Goal: Task Accomplishment & Management: Complete application form

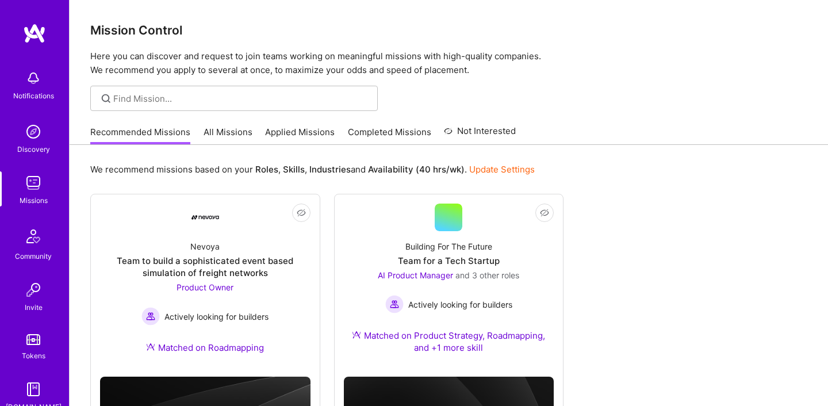
scroll to position [3, 0]
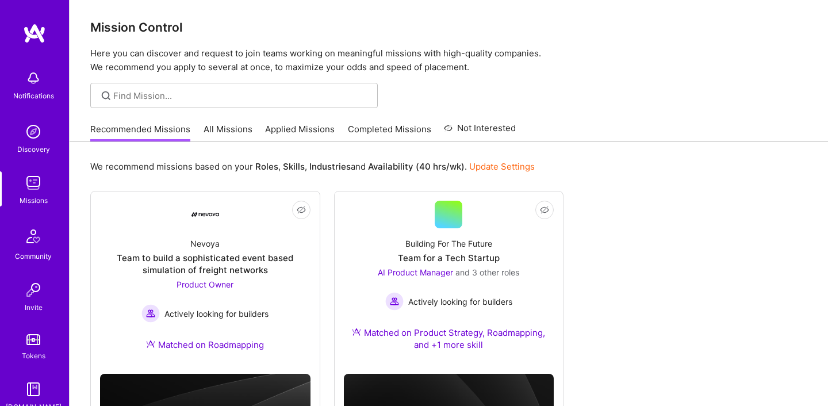
click at [37, 33] on img at bounding box center [34, 33] width 23 height 21
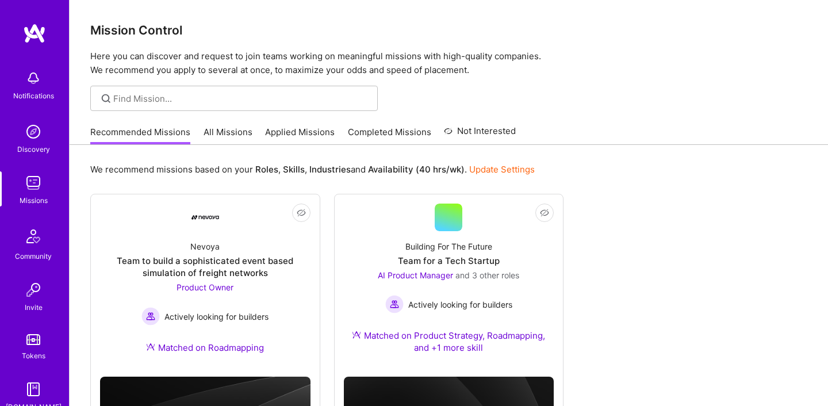
click at [39, 32] on img at bounding box center [34, 33] width 23 height 21
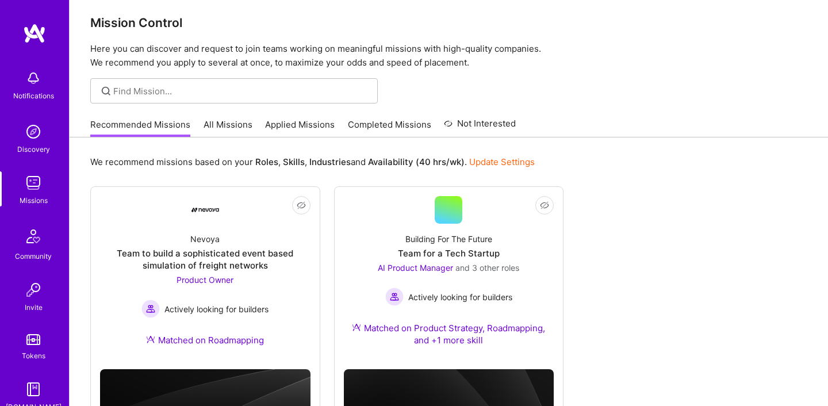
scroll to position [5, 0]
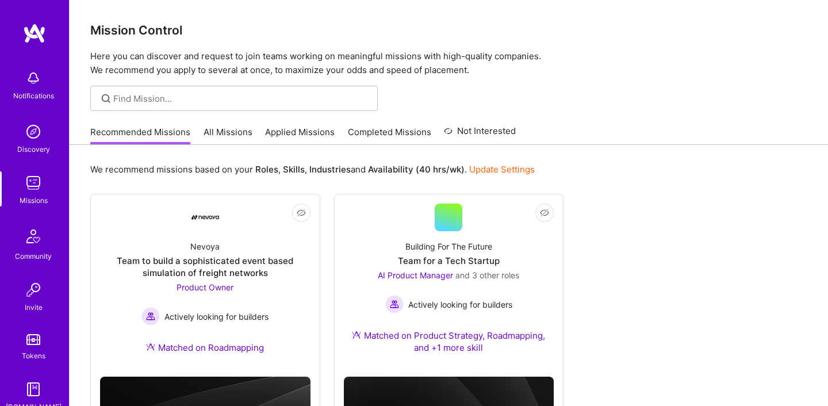
scroll to position [5, 0]
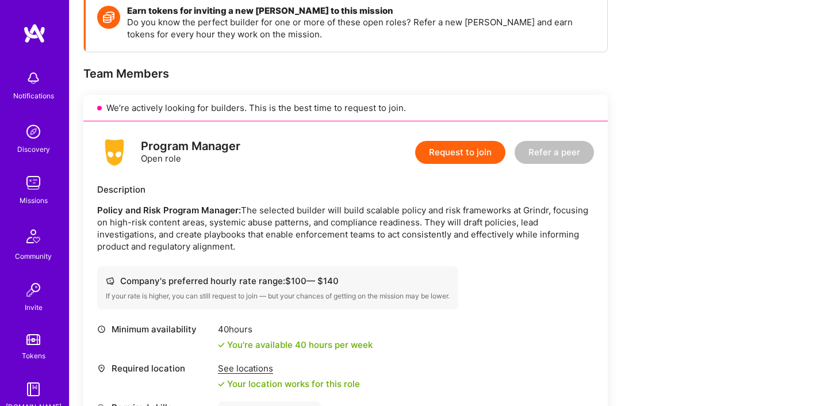
scroll to position [233, 0]
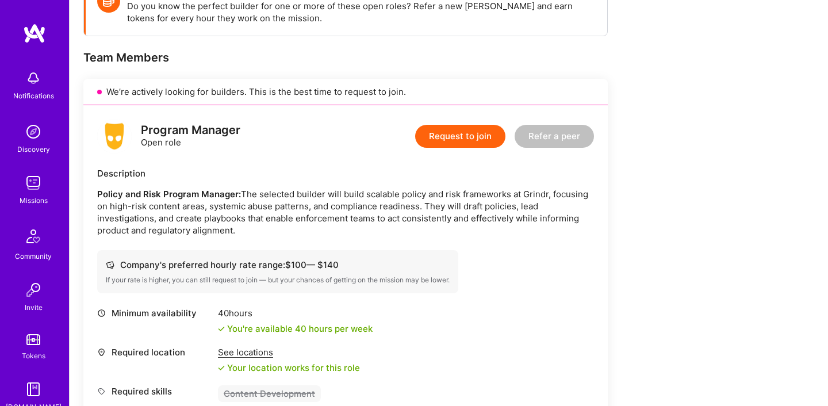
click at [472, 136] on button "Request to join" at bounding box center [460, 136] width 90 height 23
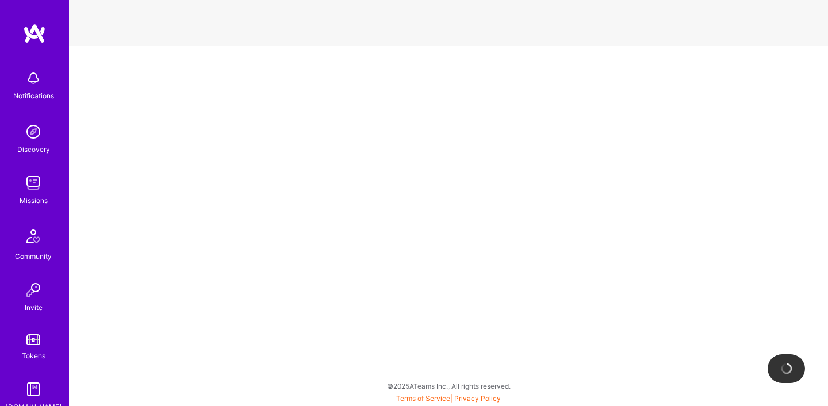
select select "US"
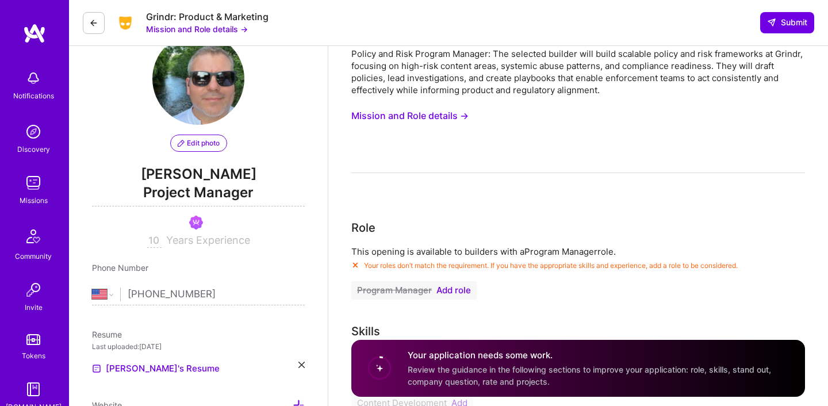
scroll to position [39, 0]
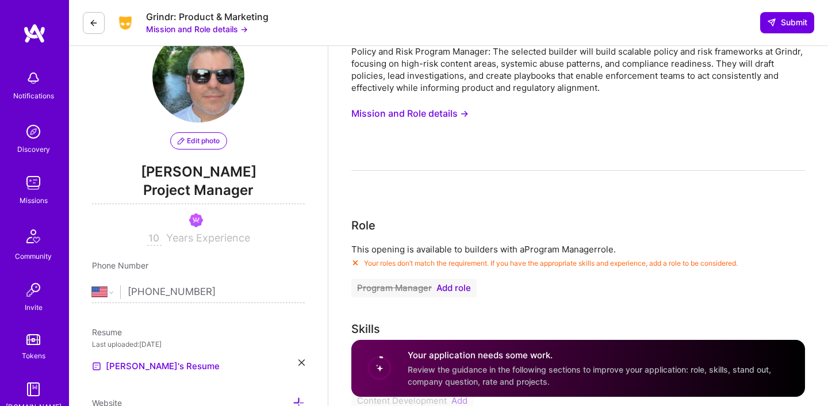
click at [461, 286] on span "Add role" at bounding box center [454, 288] width 35 height 9
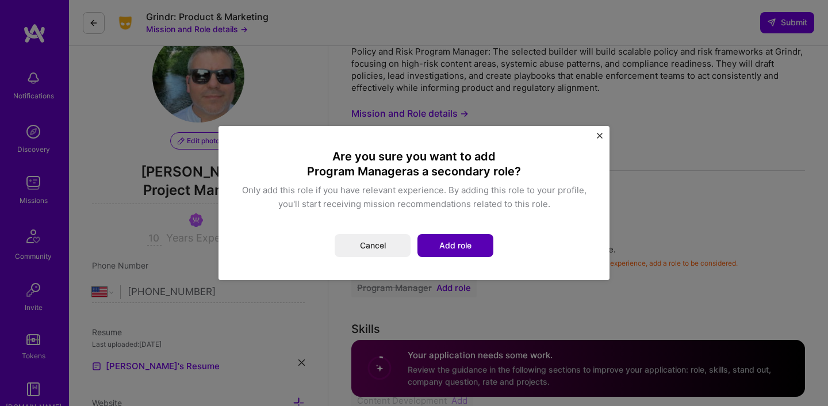
click at [451, 244] on button "Add role" at bounding box center [456, 245] width 76 height 23
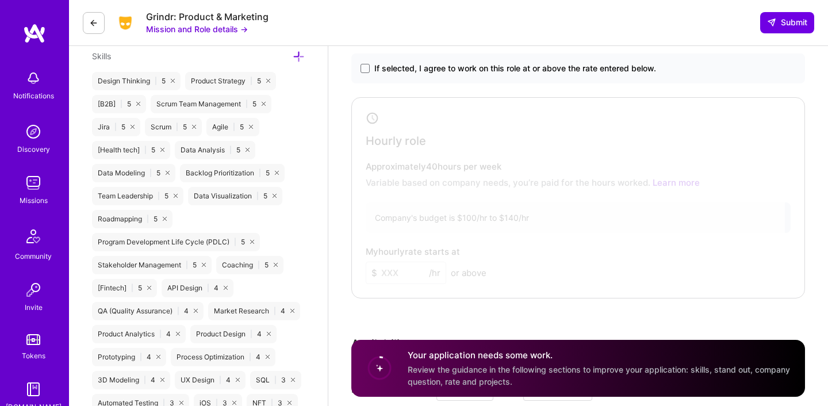
scroll to position [860, 0]
click at [397, 270] on div at bounding box center [570, 194] width 430 height 190
click at [392, 270] on div at bounding box center [570, 194] width 430 height 190
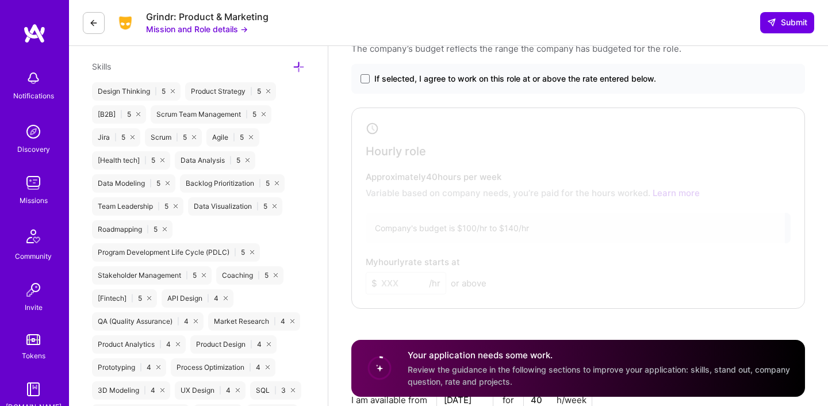
scroll to position [841, 0]
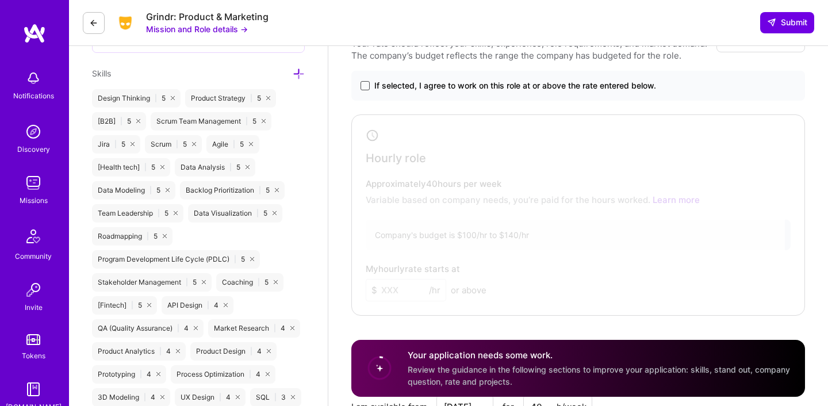
click at [368, 89] on span at bounding box center [365, 85] width 9 height 9
click at [0, 0] on input "If selected, I agree to work on this role at or above the rate entered below." at bounding box center [0, 0] width 0 height 0
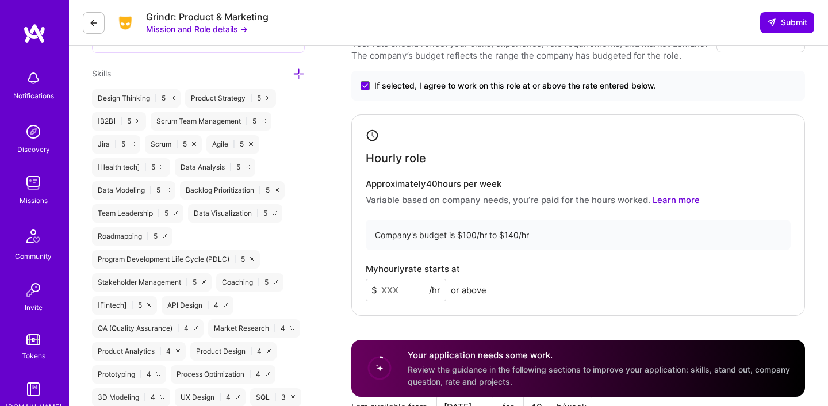
click at [387, 289] on input at bounding box center [406, 290] width 81 height 22
type input "125"
click at [484, 227] on div "Company's budget is $100/hr to $140/hr" at bounding box center [578, 235] width 425 height 30
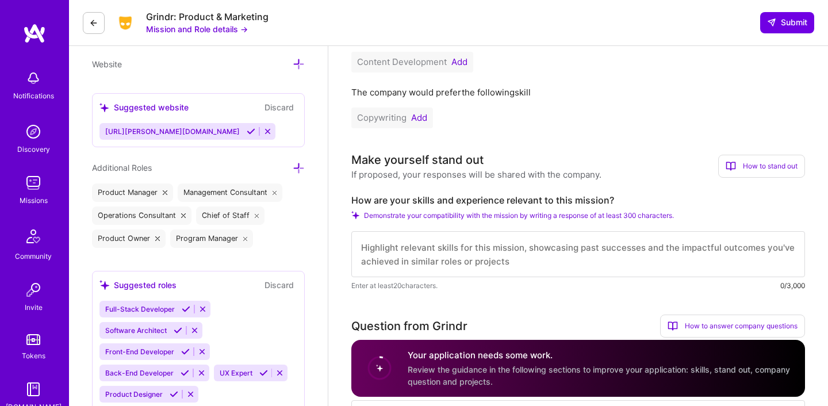
scroll to position [382, 0]
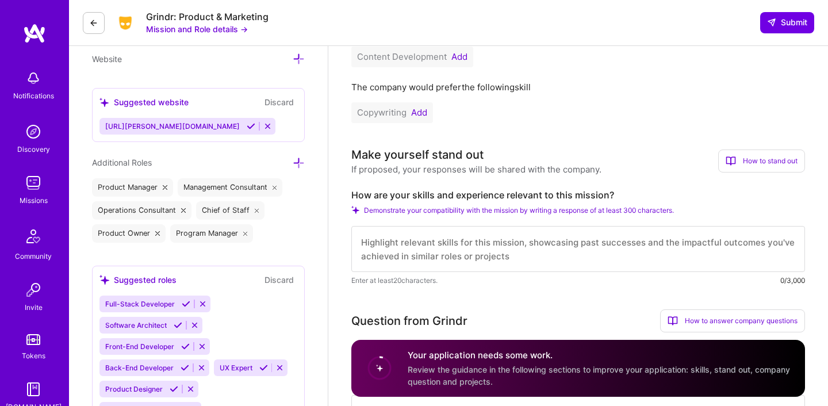
click at [479, 242] on textarea at bounding box center [578, 249] width 454 height 46
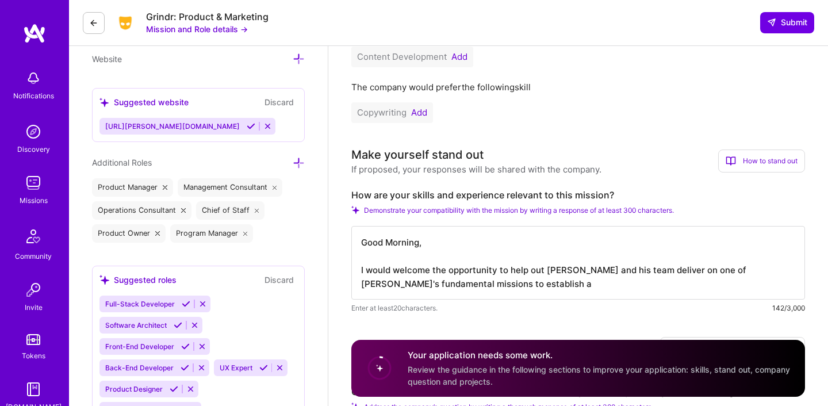
click at [236, 28] on button "Mission and Role details →" at bounding box center [197, 29] width 102 height 12
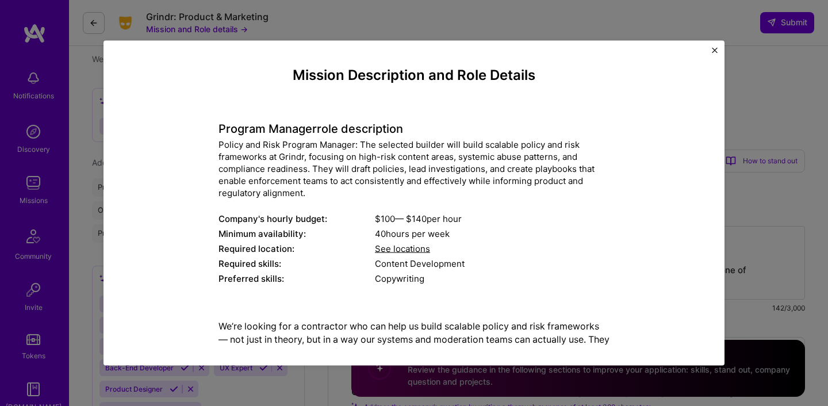
click at [715, 50] on img "Close" at bounding box center [715, 51] width 6 height 6
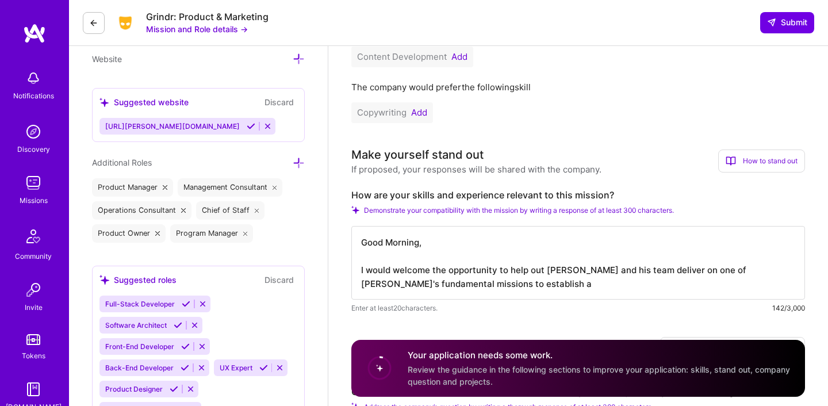
drag, startPoint x: 639, startPoint y: 290, endPoint x: 657, endPoint y: 269, distance: 28.2
click at [657, 269] on textarea "Good Morning, I would welcome the opportunity to help out Jeff B and his team d…" at bounding box center [578, 263] width 454 height 74
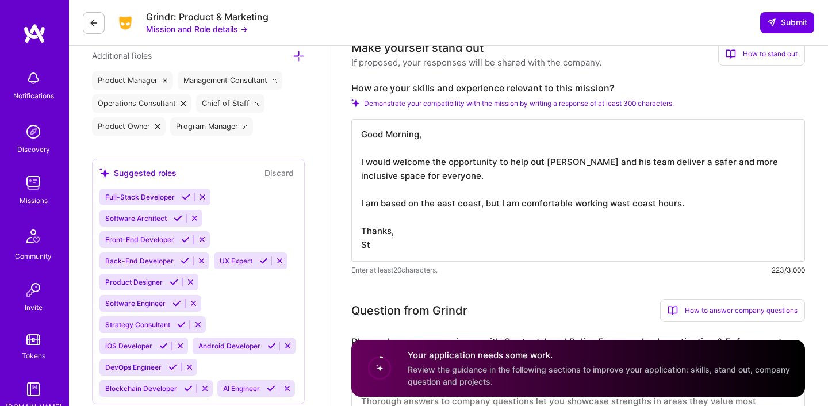
scroll to position [507, 0]
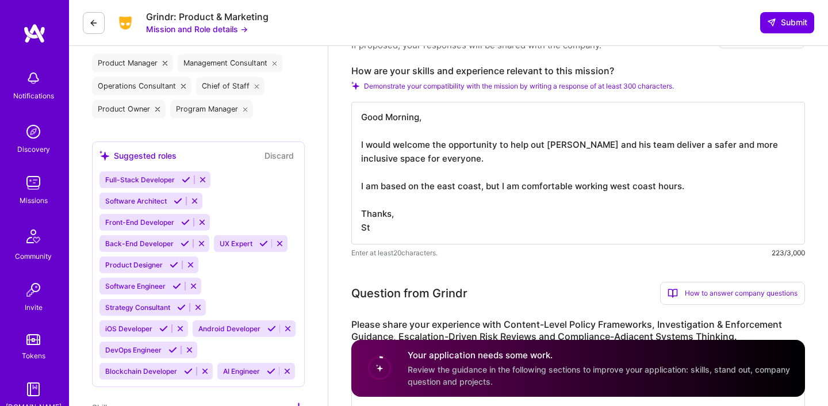
click at [401, 213] on textarea "Good Morning, I would welcome the opportunity to help out Jeff B and his team d…" at bounding box center [578, 173] width 454 height 143
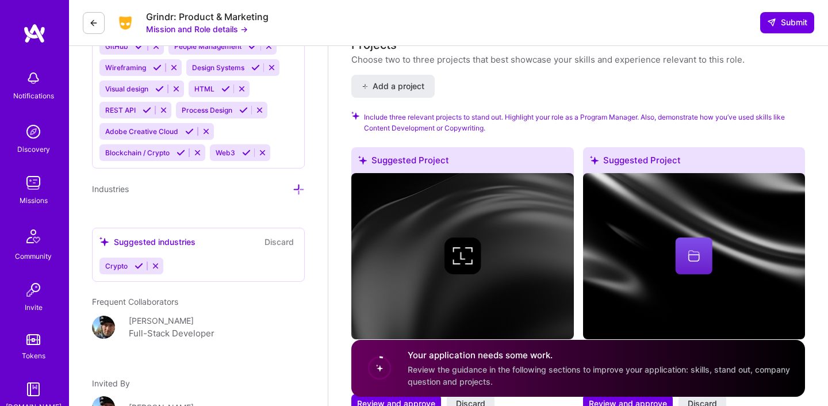
scroll to position [1539, 0]
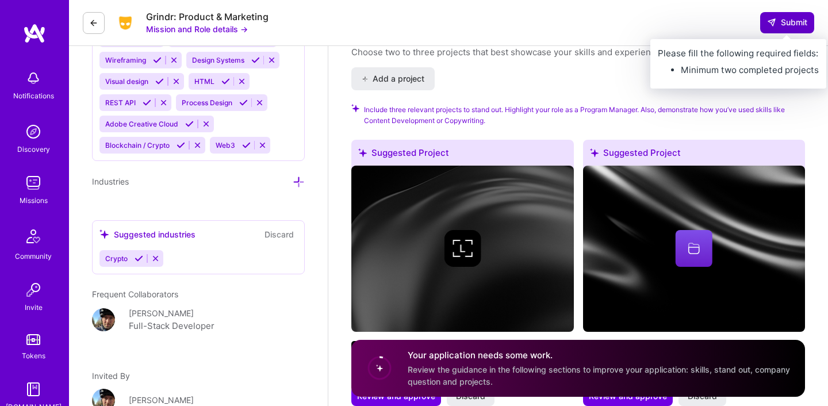
type textarea "Good Morning, I would welcome the opportunity to help out [PERSON_NAME] and his…"
click at [777, 26] on span "Submit" at bounding box center [787, 23] width 40 height 12
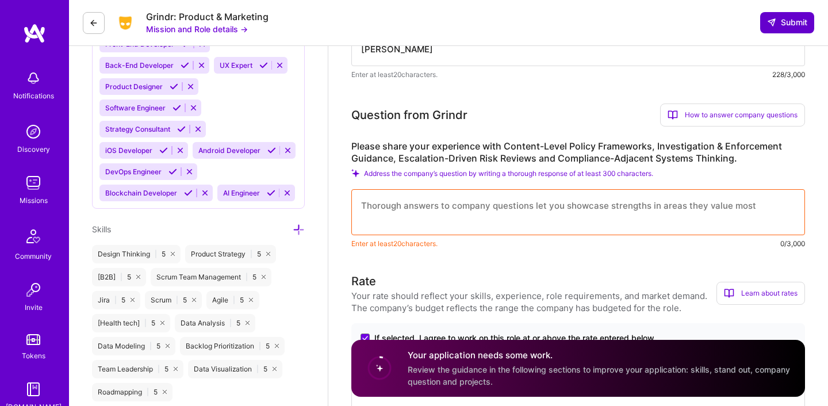
scroll to position [669, 0]
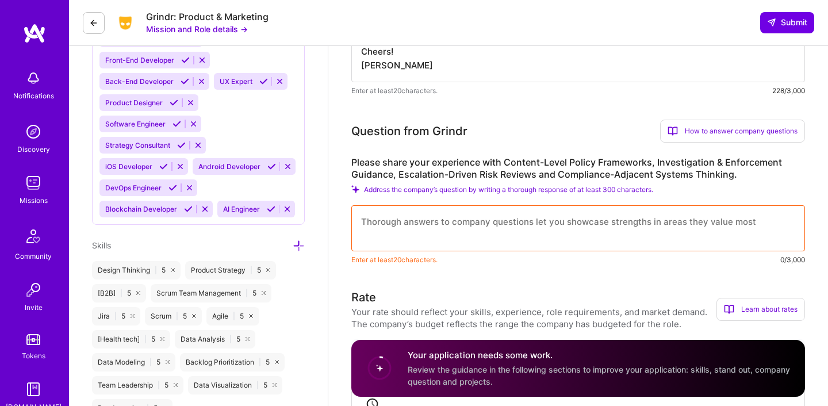
click at [595, 213] on textarea at bounding box center [578, 228] width 454 height 46
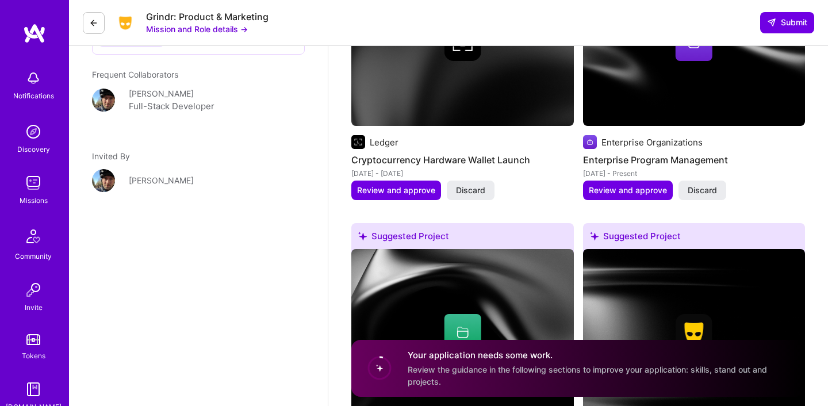
scroll to position [1711, 0]
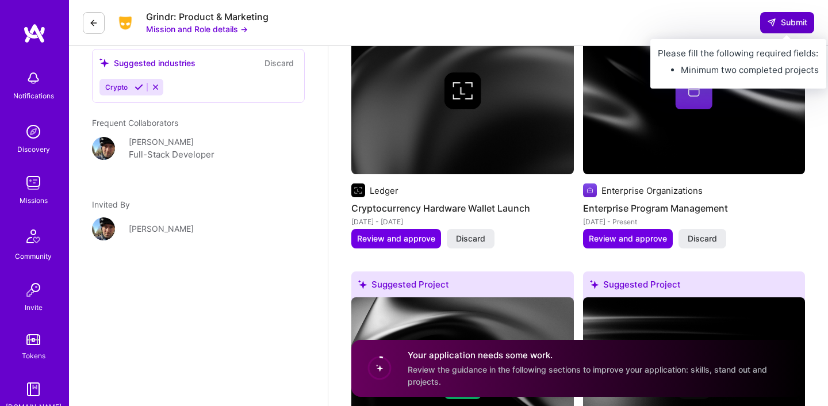
type textarea "I had the opportunity a few years ago to help Grindr establish a roadmap and ki…"
click at [793, 22] on span "Submit" at bounding box center [787, 23] width 40 height 12
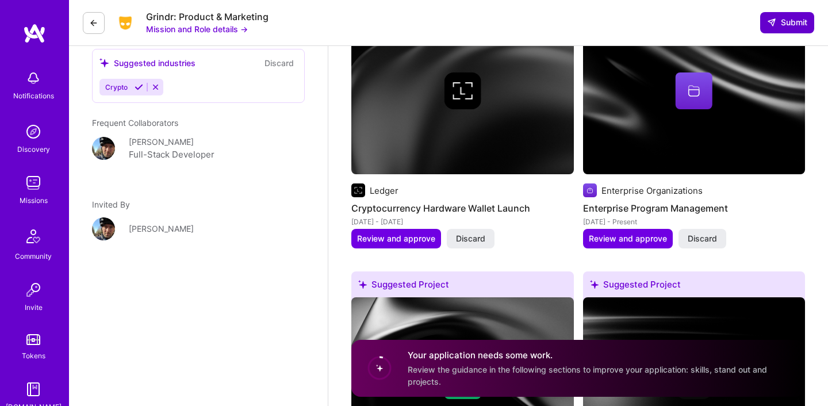
click at [793, 22] on span "Submit" at bounding box center [787, 23] width 40 height 12
click at [774, 22] on icon at bounding box center [771, 22] width 9 height 9
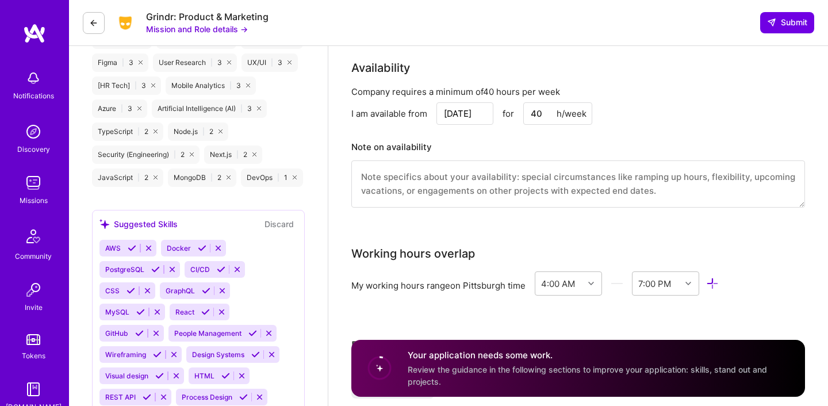
scroll to position [1248, 0]
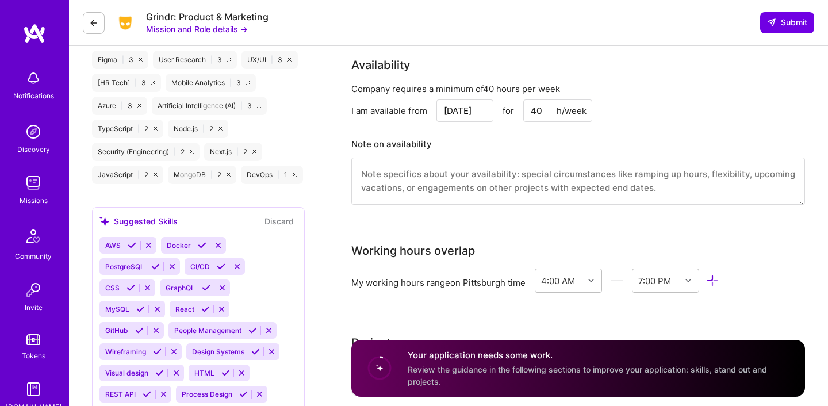
click at [635, 172] on textarea at bounding box center [578, 181] width 454 height 47
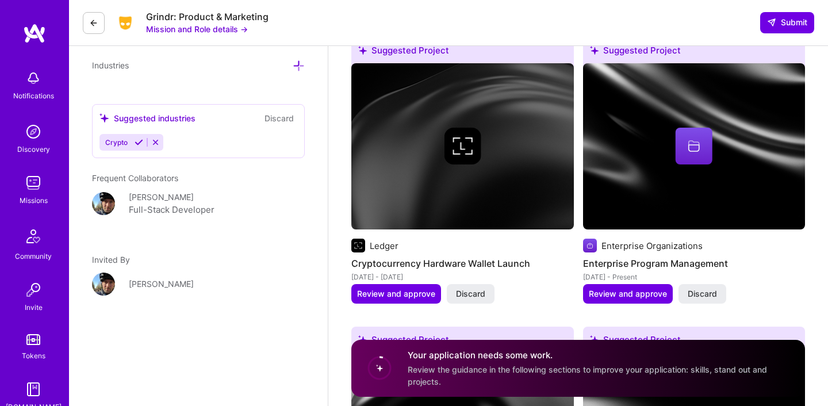
scroll to position [1657, 0]
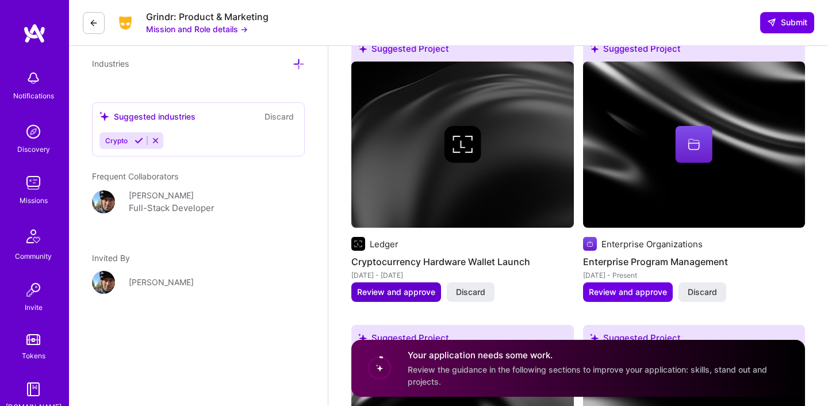
click at [422, 292] on span "Review and approve" at bounding box center [396, 292] width 78 height 12
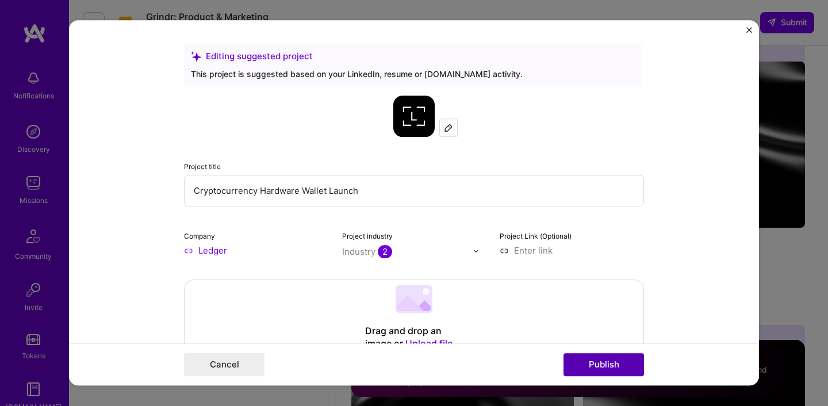
click at [611, 362] on button "Publish" at bounding box center [604, 365] width 81 height 23
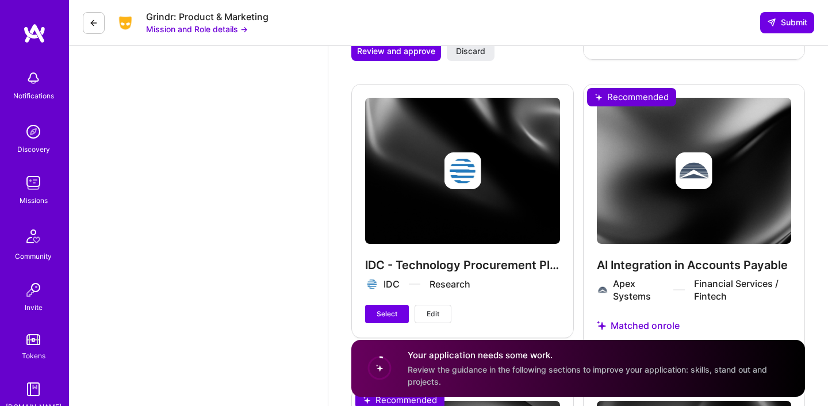
scroll to position [2198, 0]
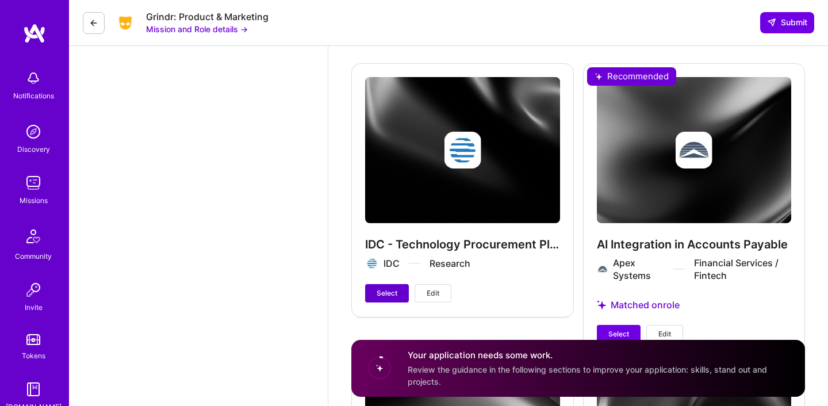
click at [384, 292] on span "Select" at bounding box center [387, 293] width 21 height 10
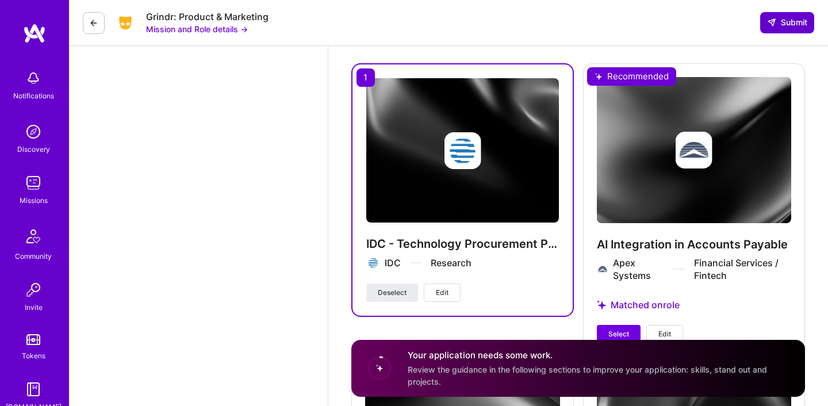
click at [767, 20] on icon at bounding box center [771, 22] width 9 height 9
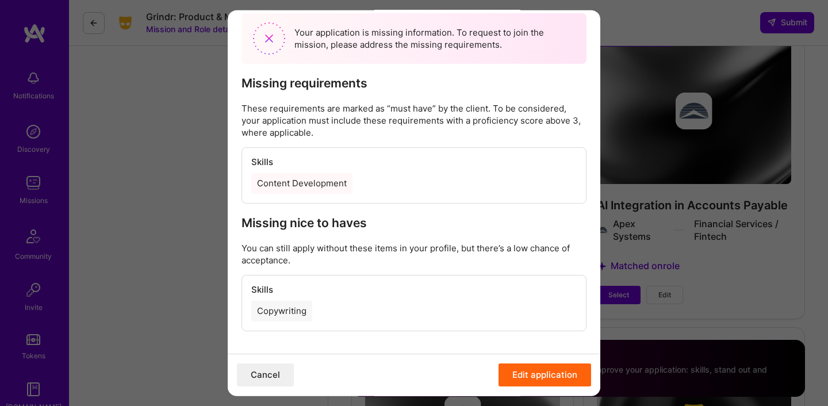
scroll to position [2238, 0]
click at [331, 187] on div "Content Development" at bounding box center [301, 183] width 101 height 21
click at [272, 376] on button "Cancel" at bounding box center [265, 374] width 57 height 23
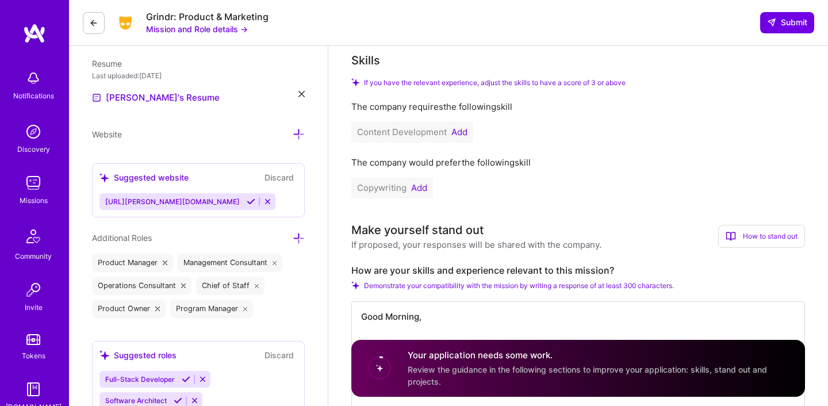
scroll to position [307, 0]
click at [463, 131] on button "Add" at bounding box center [459, 132] width 16 height 9
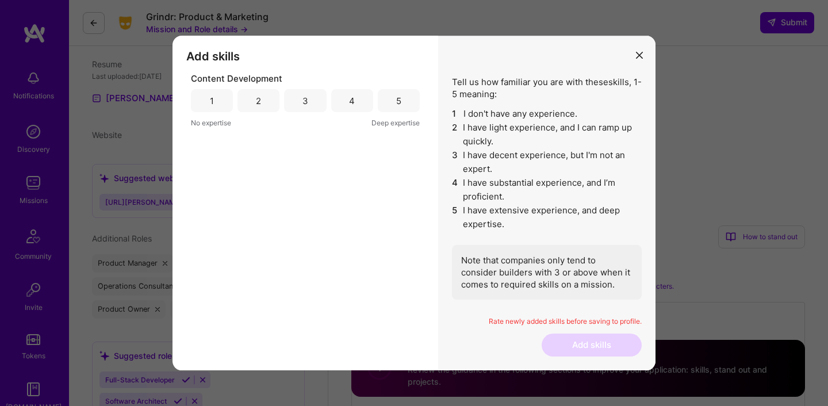
click at [354, 102] on div "4" at bounding box center [352, 101] width 6 height 12
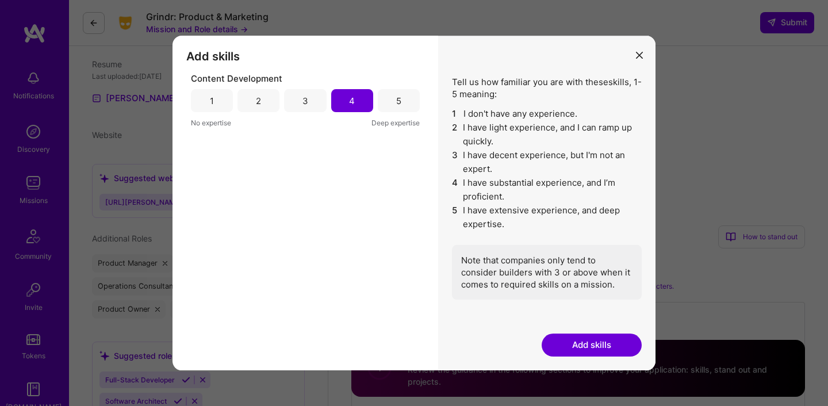
click at [576, 343] on button "Add skills" at bounding box center [592, 345] width 100 height 23
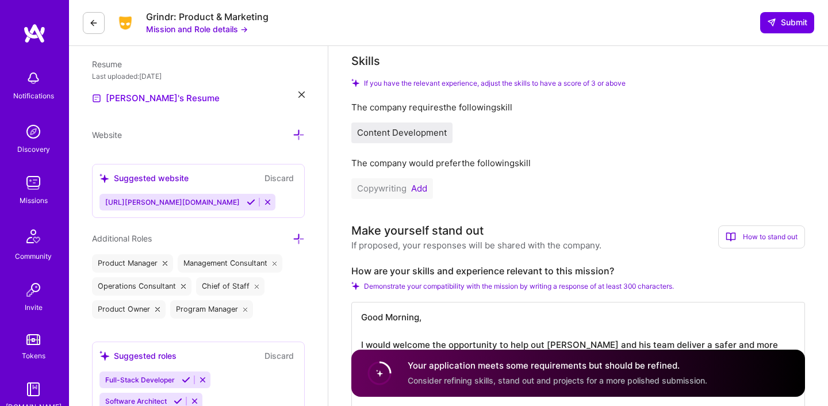
click at [420, 188] on button "Add" at bounding box center [419, 188] width 16 height 9
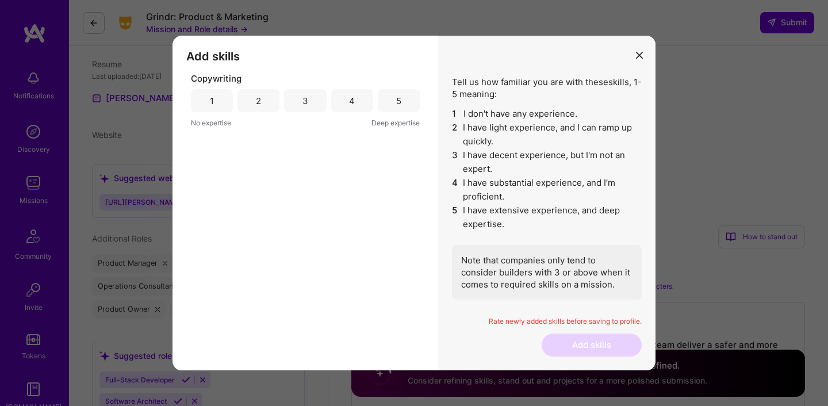
click at [308, 102] on div "3" at bounding box center [305, 100] width 42 height 23
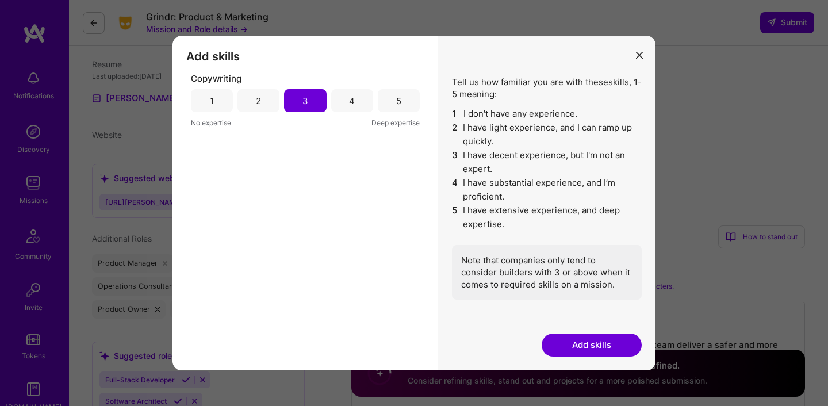
click at [577, 343] on button "Add skills" at bounding box center [592, 345] width 100 height 23
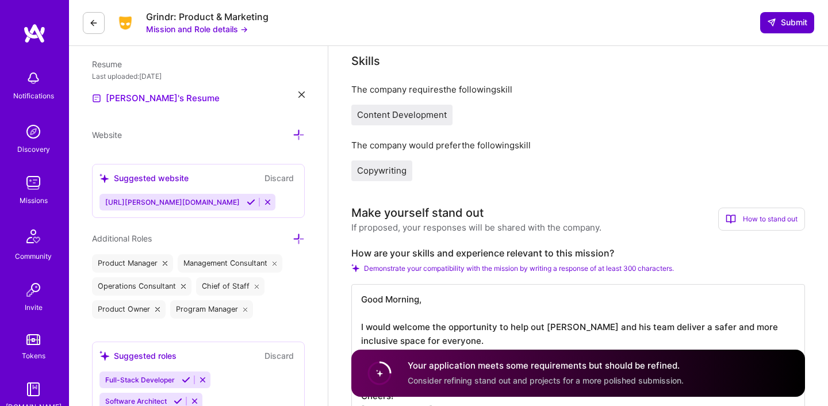
click at [780, 25] on span "Submit" at bounding box center [787, 23] width 40 height 12
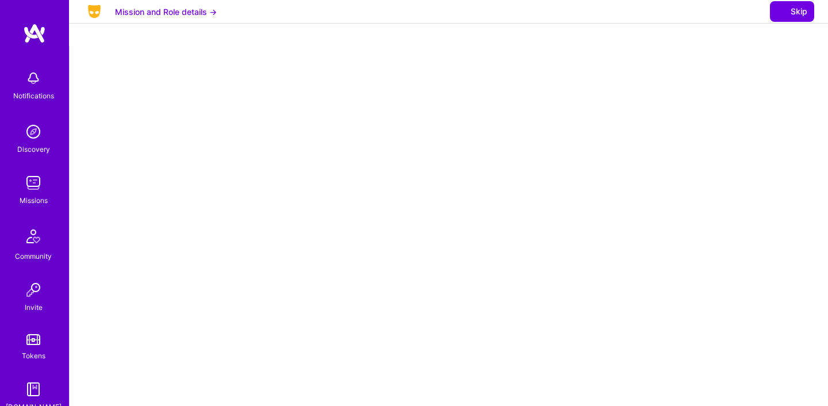
select select "US"
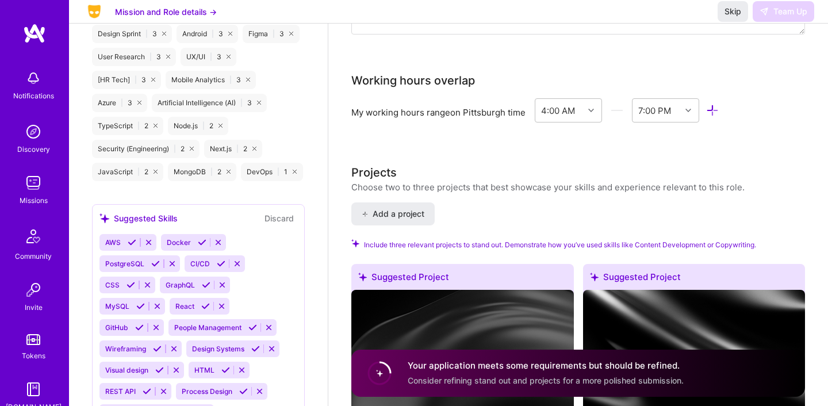
scroll to position [1304, 0]
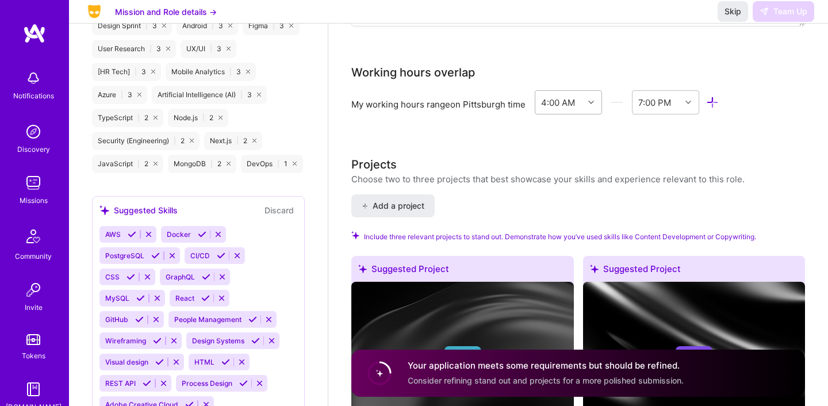
click at [594, 100] on icon at bounding box center [591, 103] width 6 height 6
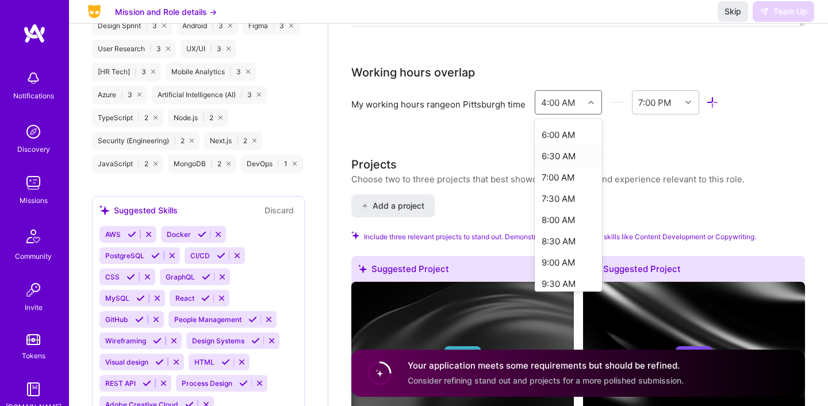
scroll to position [255, 0]
click at [570, 213] on div "8:00 AM" at bounding box center [568, 216] width 67 height 21
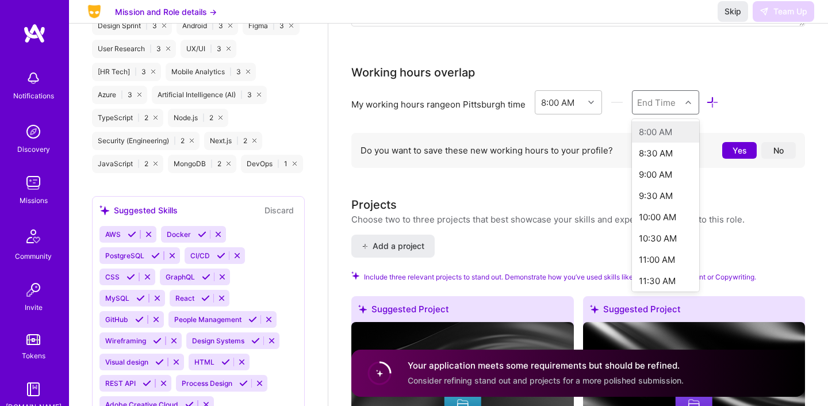
click at [648, 106] on div "End Time" at bounding box center [656, 102] width 39 height 12
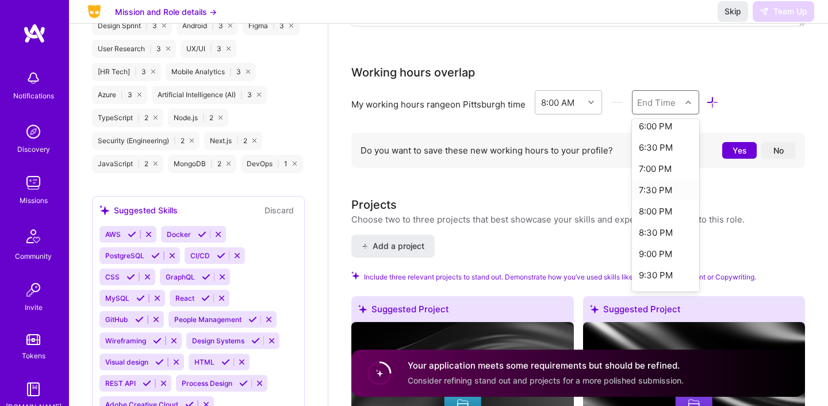
scroll to position [445, 0]
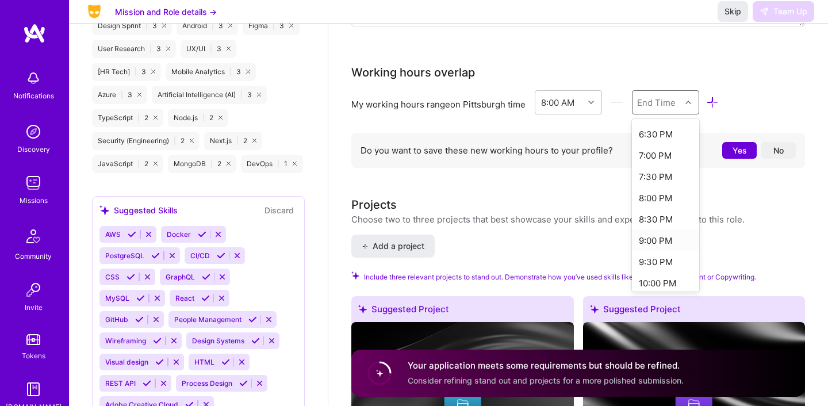
click at [658, 239] on div "9:00 PM" at bounding box center [665, 240] width 67 height 21
click at [730, 150] on button "Yes" at bounding box center [739, 150] width 35 height 17
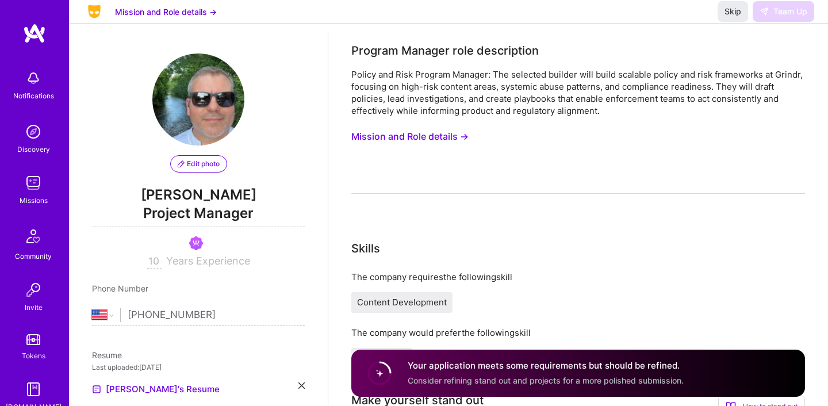
scroll to position [17, 0]
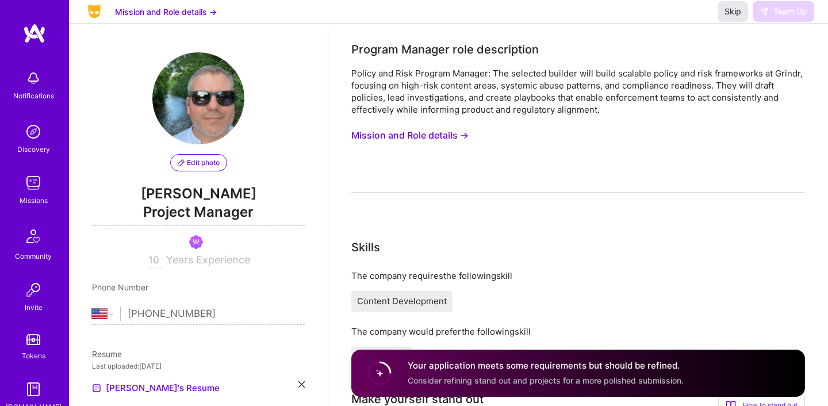
click at [732, 17] on span "Skip" at bounding box center [733, 12] width 17 height 12
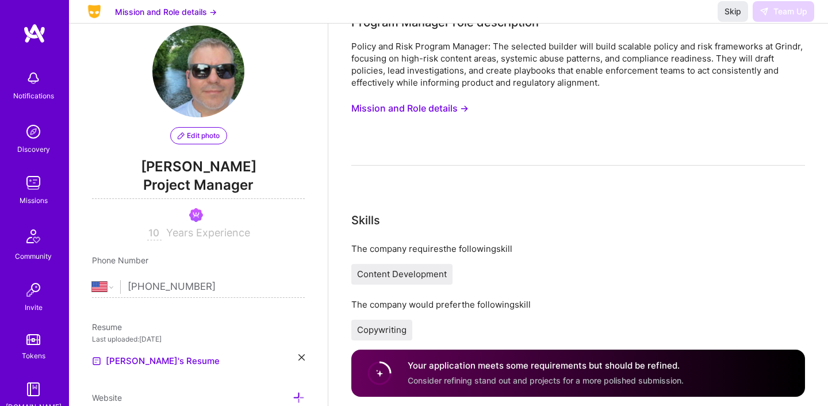
scroll to position [0, 0]
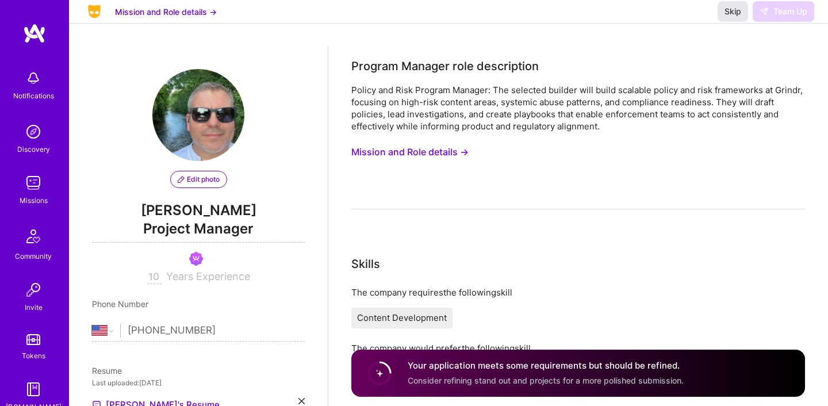
click at [734, 17] on span "Skip" at bounding box center [733, 12] width 17 height 12
click at [645, 374] on div "Your application meets some requirements but should be refined. Consider refini…" at bounding box center [546, 373] width 276 height 26
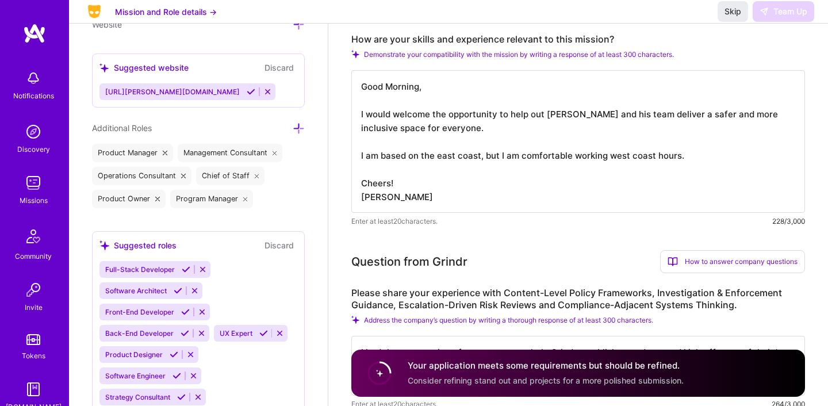
scroll to position [420, 0]
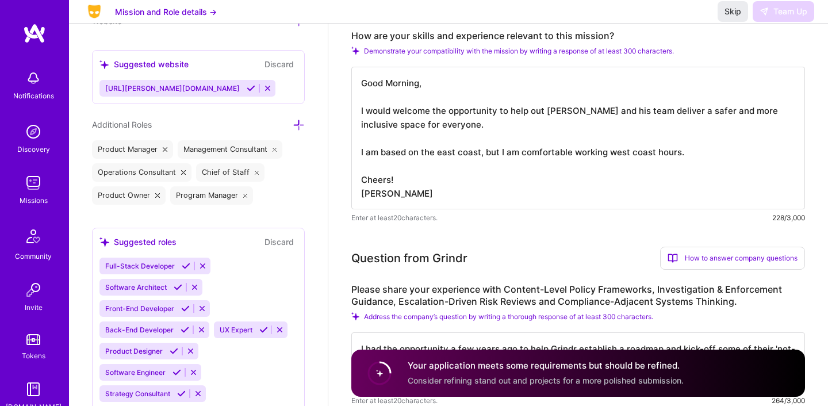
click at [489, 150] on textarea "Good Morning, I would welcome the opportunity to help out [PERSON_NAME] and his…" at bounding box center [578, 138] width 454 height 143
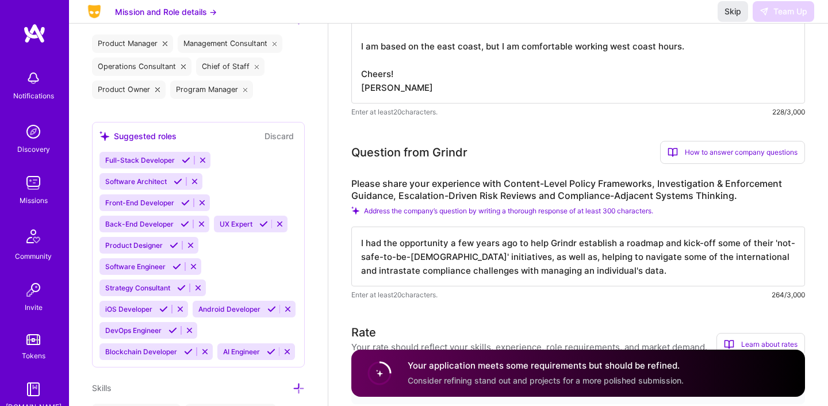
scroll to position [541, 0]
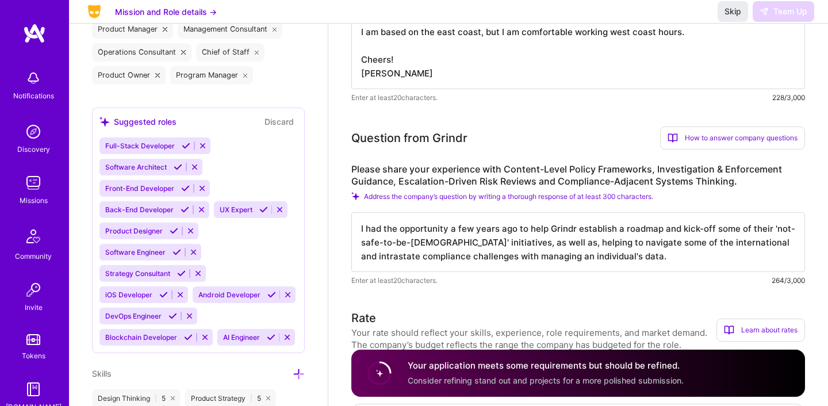
click at [495, 242] on textarea "I had the opportunity a few years ago to help Grindr establish a roadmap and ki…" at bounding box center [578, 242] width 454 height 60
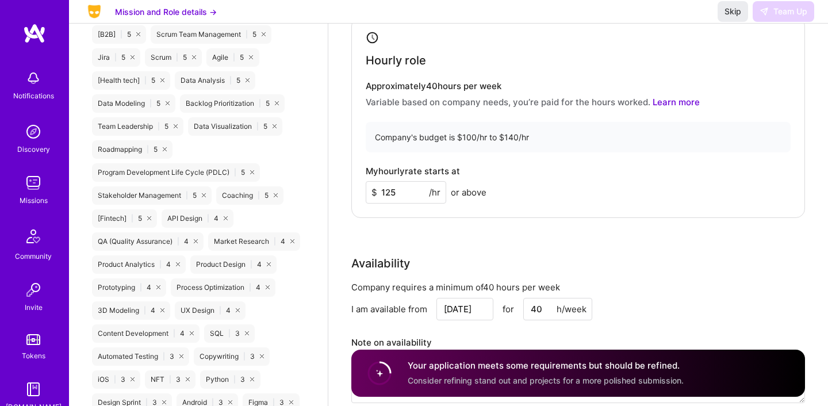
scroll to position [884, 0]
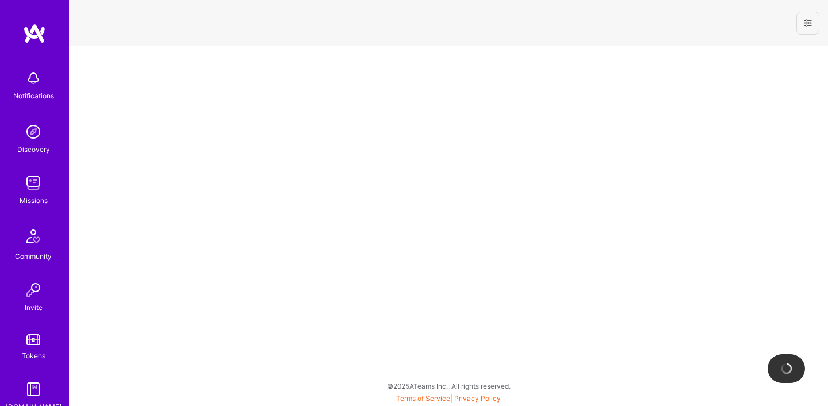
select select "US"
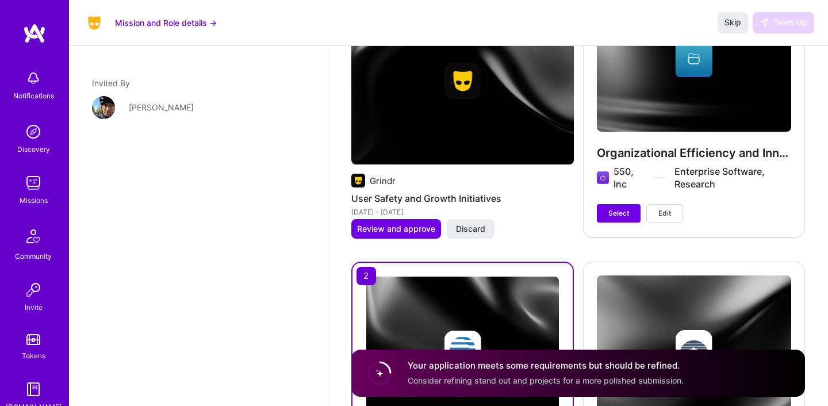
scroll to position [1854, 0]
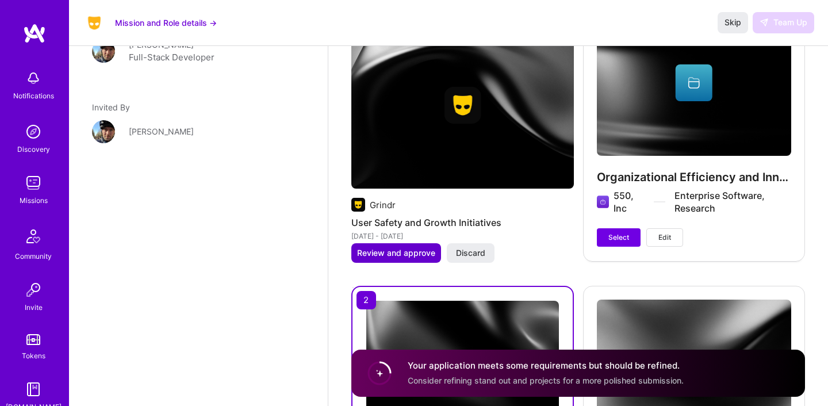
click at [405, 248] on span "Review and approve" at bounding box center [396, 253] width 78 height 12
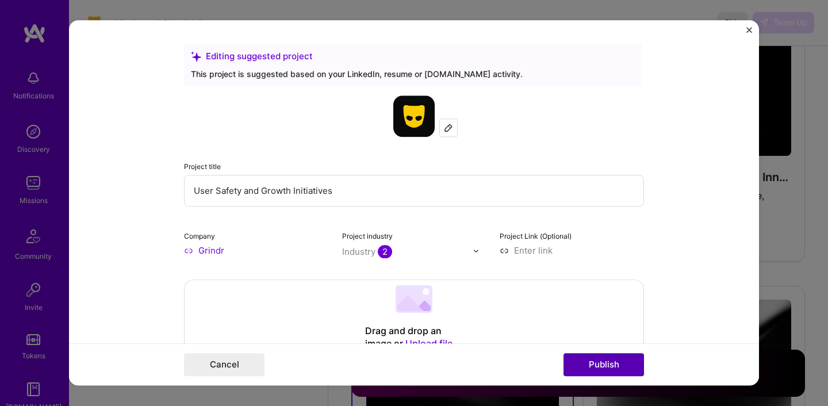
click at [596, 367] on button "Publish" at bounding box center [604, 365] width 81 height 23
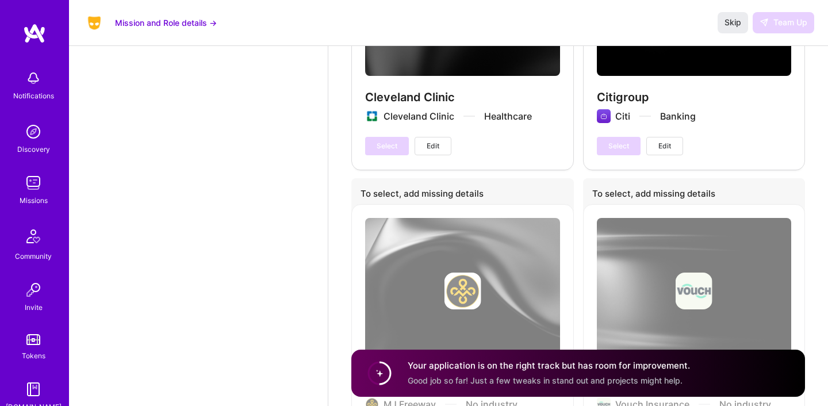
scroll to position [3324, 0]
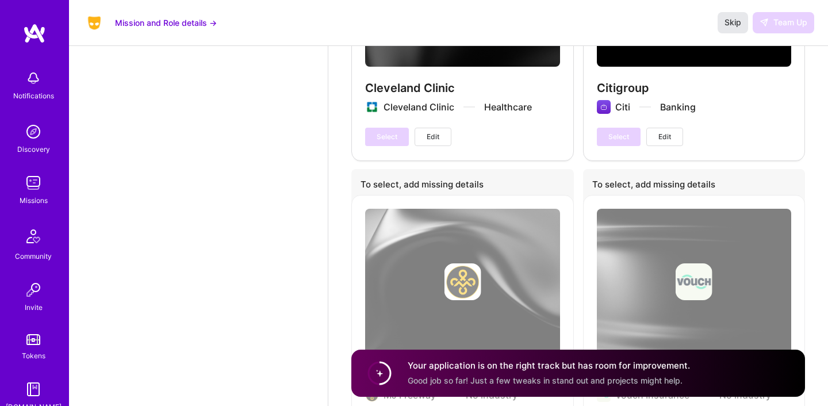
click at [733, 20] on span "Skip" at bounding box center [733, 23] width 17 height 12
click at [726, 24] on span "Skip" at bounding box center [733, 23] width 17 height 12
click at [44, 28] on img at bounding box center [34, 33] width 23 height 21
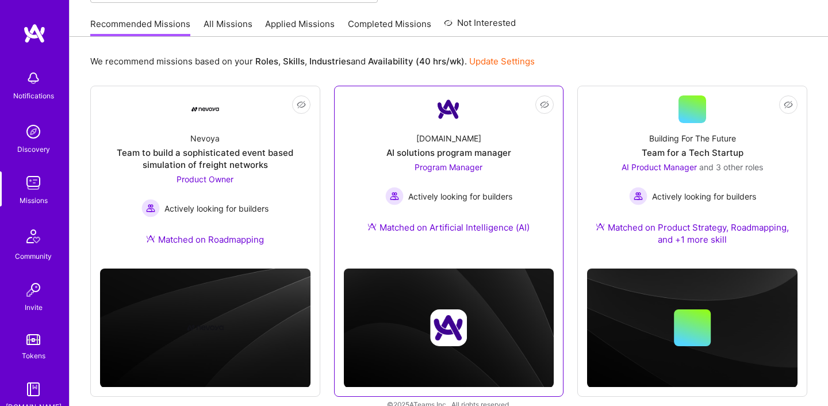
scroll to position [127, 0]
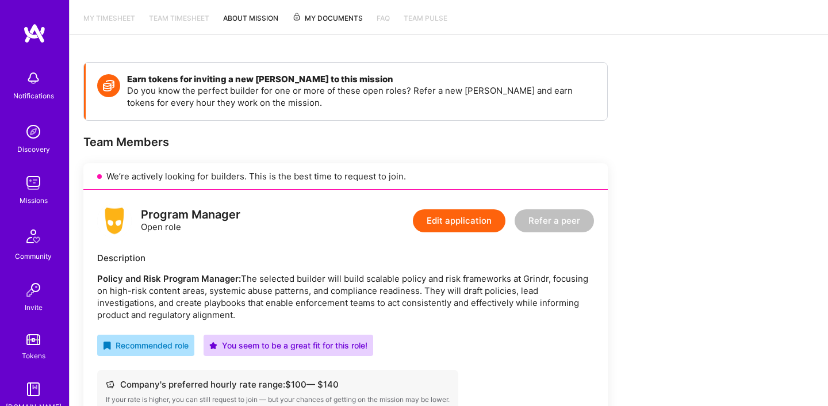
scroll to position [150, 0]
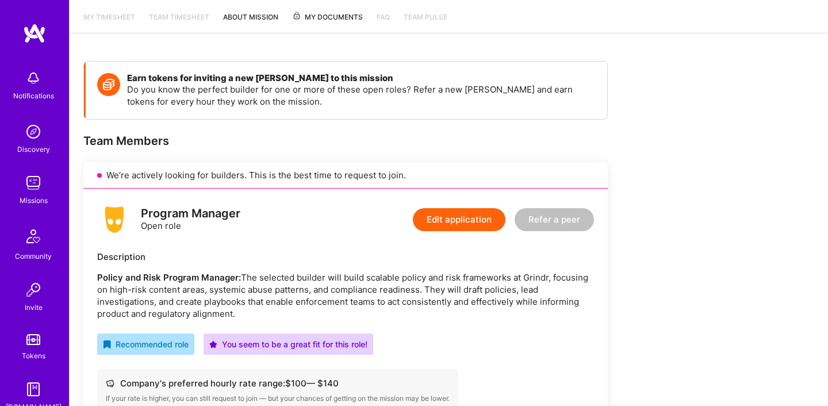
click at [472, 219] on button "Edit application" at bounding box center [459, 219] width 93 height 23
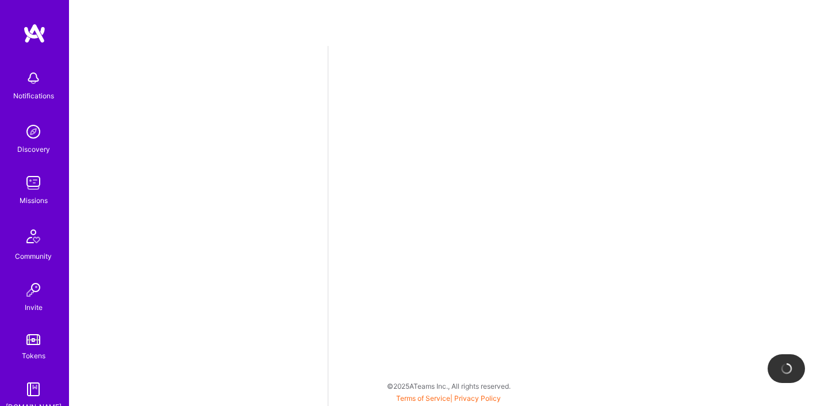
select select "US"
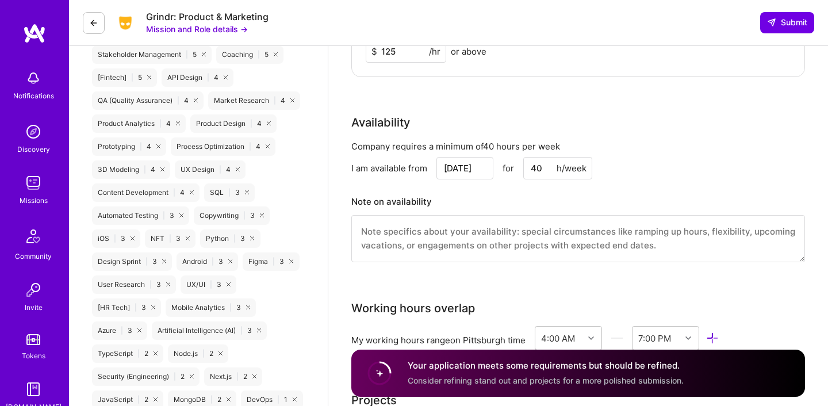
scroll to position [1089, 0]
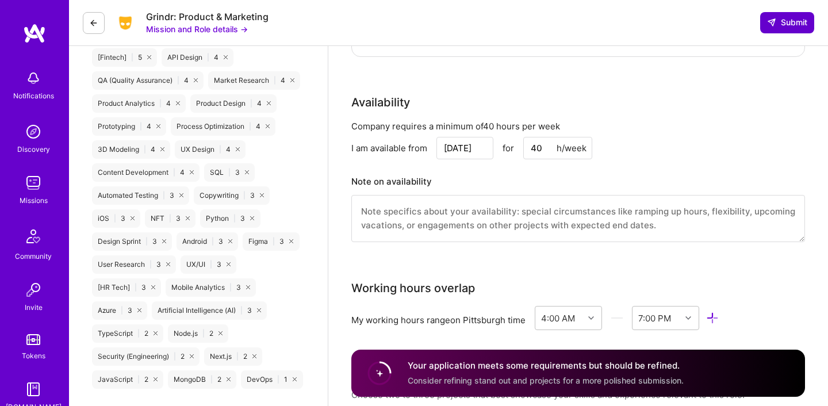
click at [771, 23] on icon at bounding box center [771, 22] width 9 height 9
click at [785, 21] on span "Submit" at bounding box center [787, 23] width 40 height 12
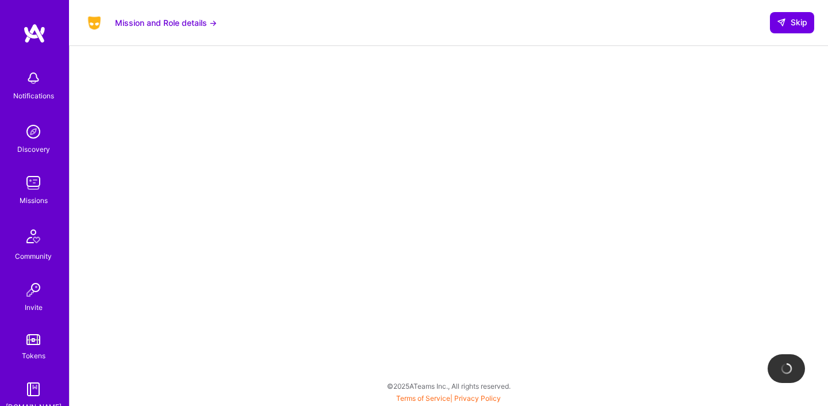
scroll to position [241, 0]
click at [785, 21] on icon at bounding box center [781, 22] width 9 height 9
select select "US"
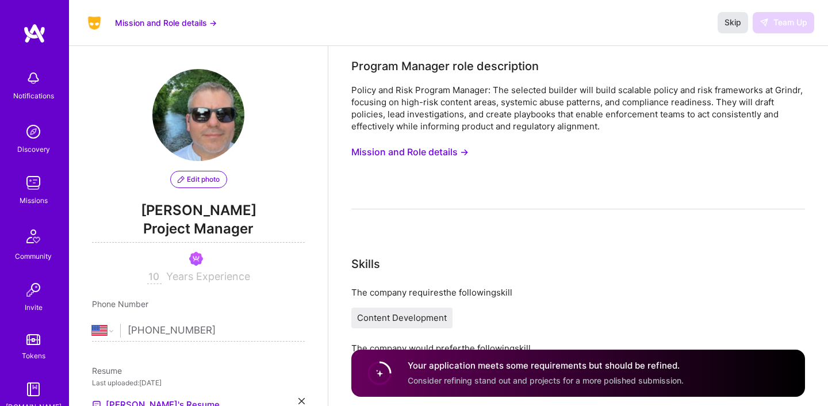
click at [732, 20] on span "Skip" at bounding box center [733, 23] width 17 height 12
click at [726, 26] on span "Skip" at bounding box center [733, 23] width 17 height 12
click at [728, 23] on span "Skip" at bounding box center [733, 23] width 17 height 12
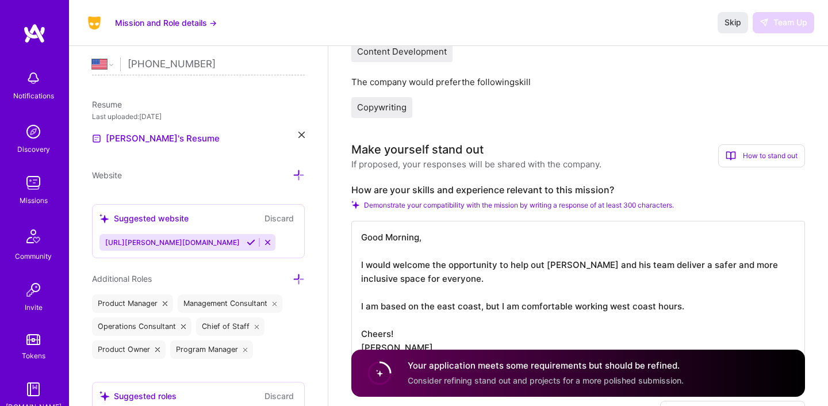
scroll to position [37, 0]
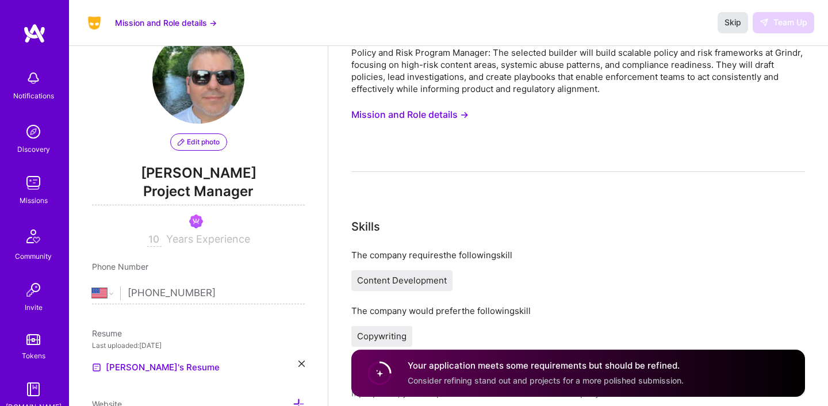
click at [728, 19] on span "Skip" at bounding box center [733, 23] width 17 height 12
click at [684, 371] on h4 "Your application meets some requirements but should be refined." at bounding box center [546, 366] width 276 height 12
click at [656, 376] on span "Consider refining stand out and projects for a more polished submission." at bounding box center [546, 381] width 276 height 10
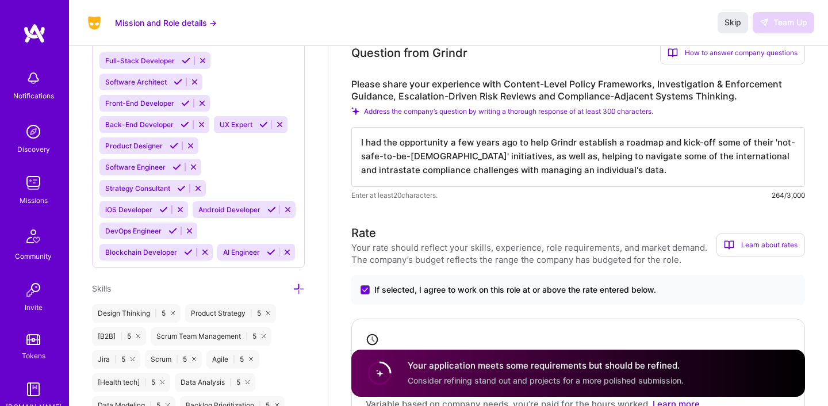
scroll to position [631, 0]
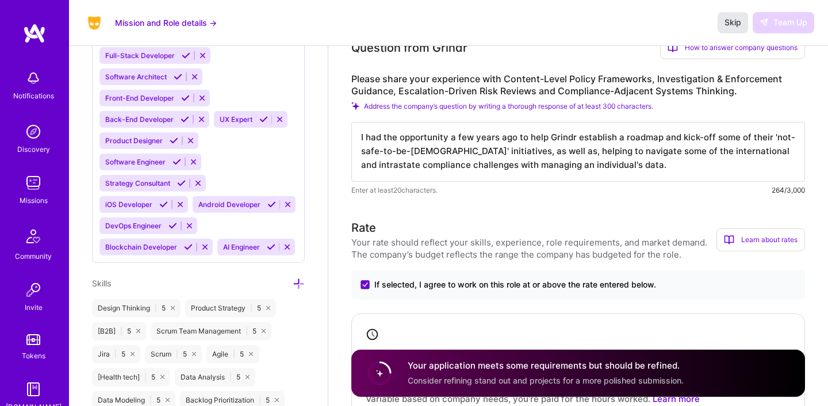
click at [735, 21] on span "Skip" at bounding box center [733, 23] width 17 height 12
click at [770, 18] on div "Skip Team Up" at bounding box center [766, 22] width 97 height 21
click at [745, 18] on button "Skip" at bounding box center [733, 22] width 30 height 21
click at [763, 18] on div "Skip Team Up" at bounding box center [766, 22] width 97 height 21
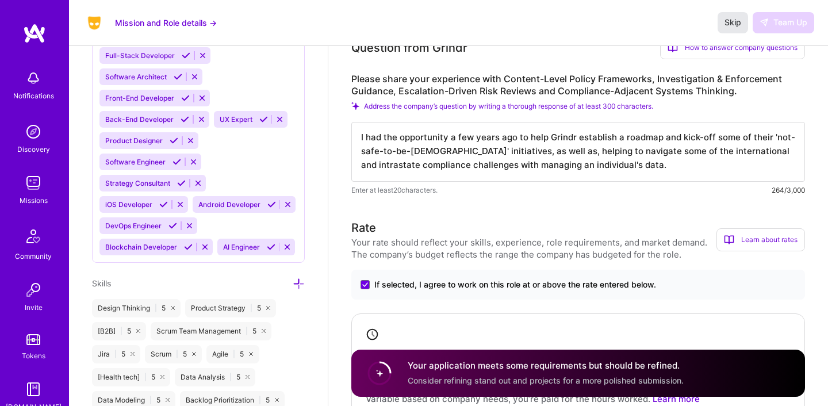
click at [736, 18] on span "Skip" at bounding box center [733, 23] width 17 height 12
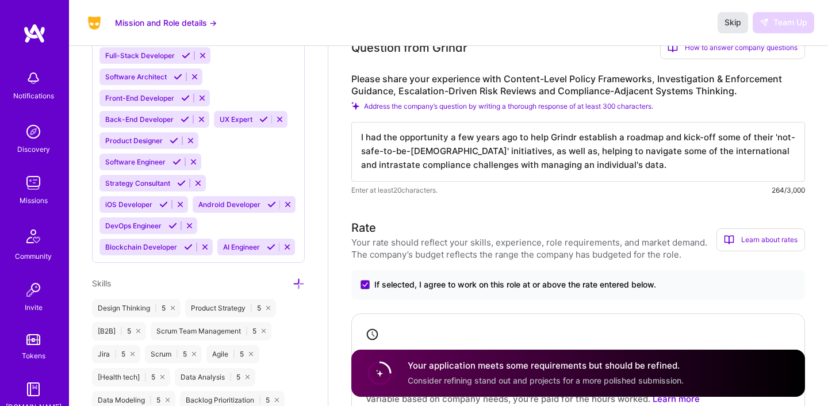
click at [736, 18] on span "Skip" at bounding box center [733, 23] width 17 height 12
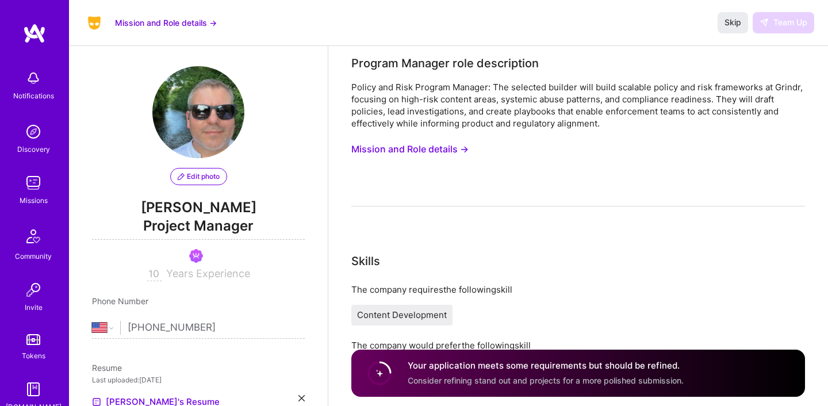
scroll to position [0, 0]
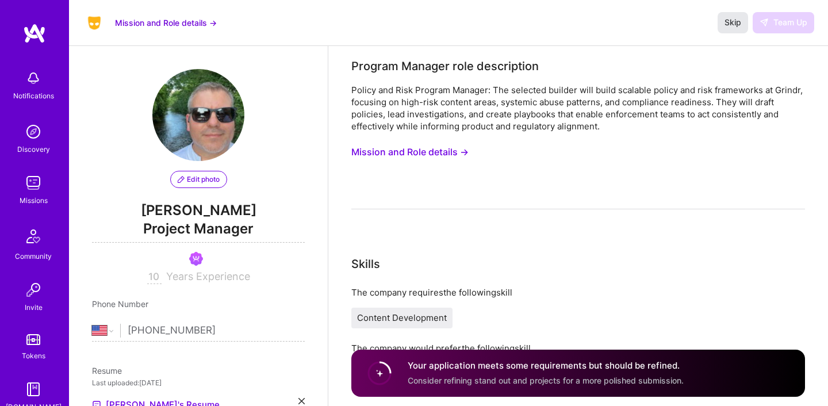
click at [727, 24] on span "Skip" at bounding box center [733, 23] width 17 height 12
click at [764, 22] on div "Skip Team Up" at bounding box center [766, 22] width 97 height 21
click at [766, 22] on div "Skip Team Up" at bounding box center [766, 22] width 97 height 21
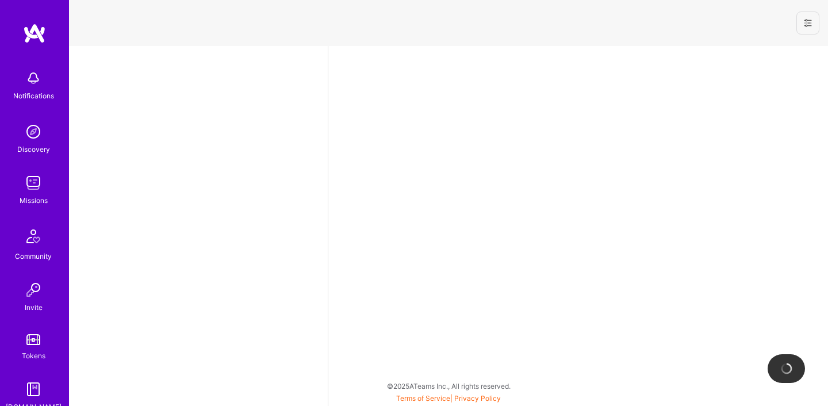
select select "US"
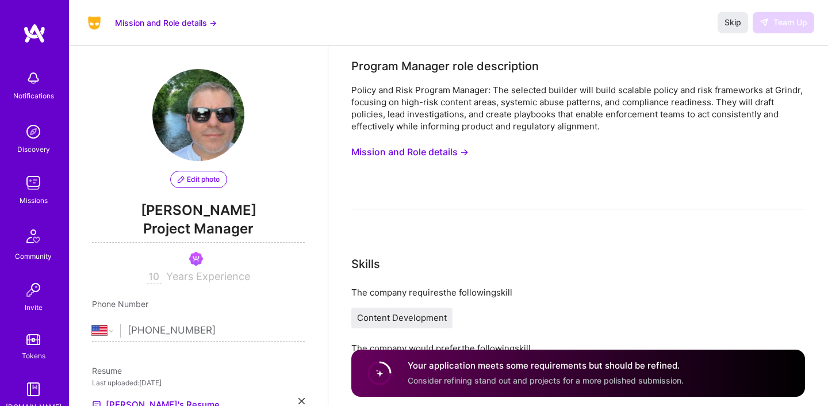
click at [195, 17] on button "Mission and Role details →" at bounding box center [166, 23] width 102 height 12
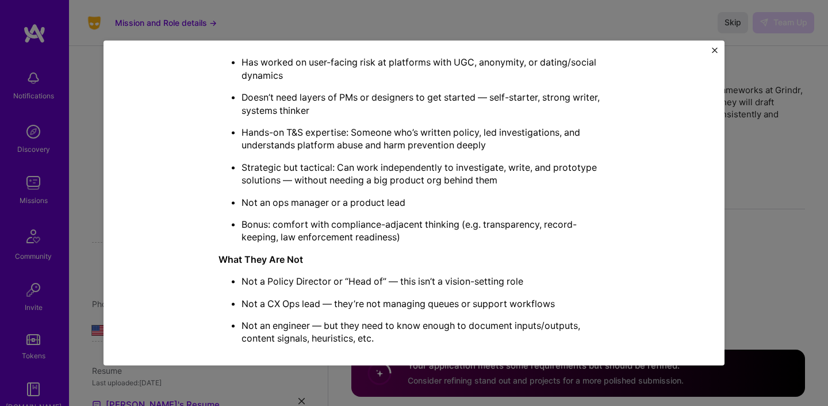
scroll to position [734, 0]
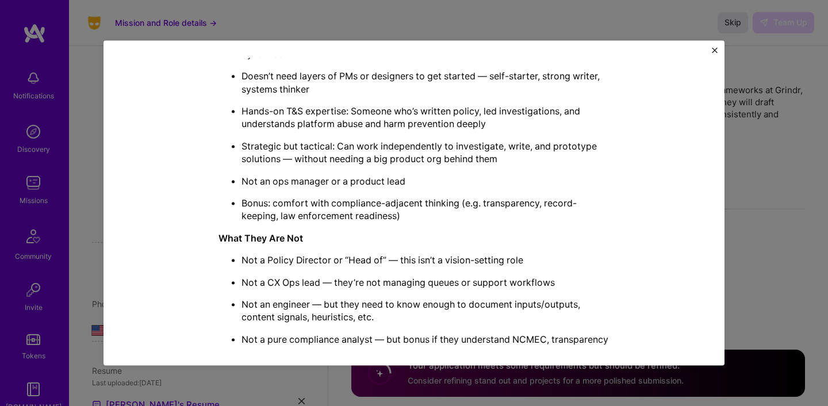
click at [715, 49] on img "Close" at bounding box center [715, 51] width 6 height 6
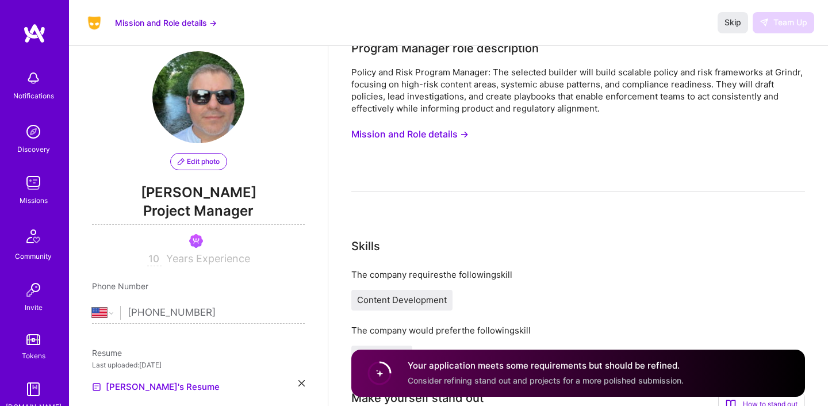
scroll to position [0, 0]
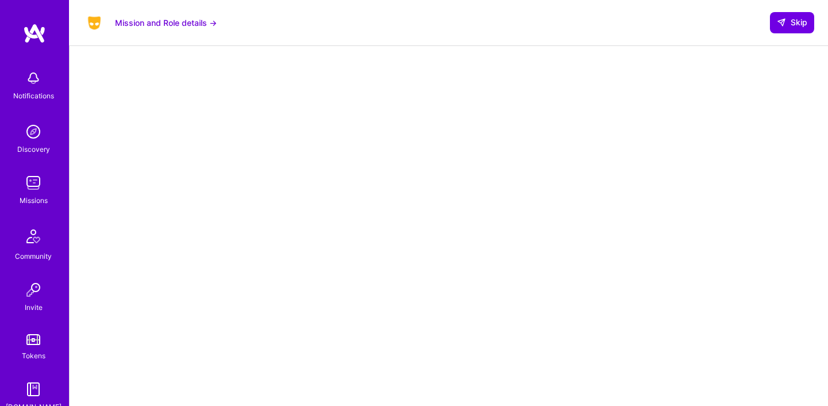
scroll to position [241, 0]
select select "US"
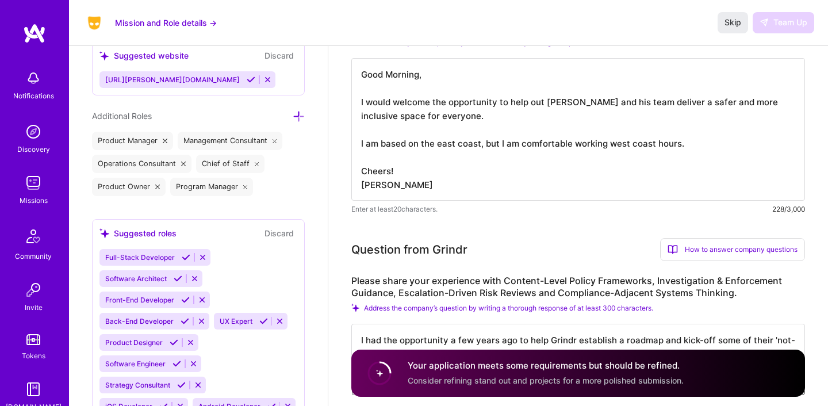
scroll to position [438, 0]
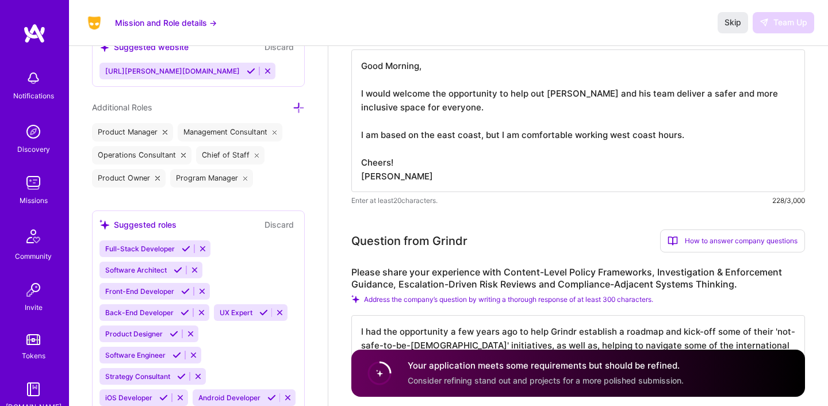
click at [209, 22] on button "Mission and Role details →" at bounding box center [166, 23] width 102 height 12
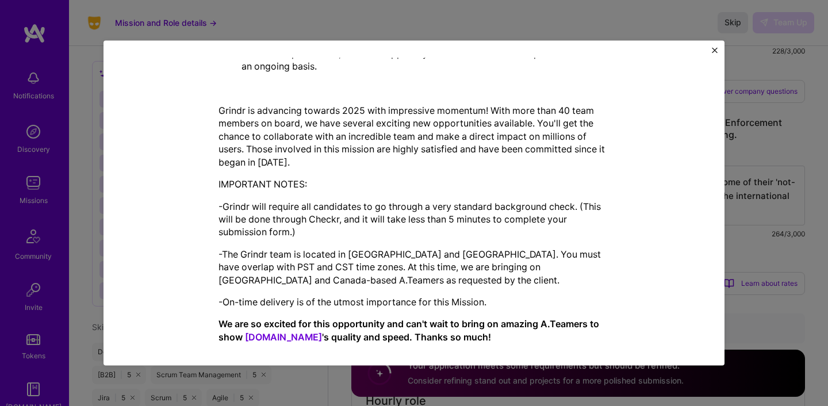
scroll to position [590, 0]
click at [718, 49] on div "Mission Description and Role Details Program Manager role description Policy an…" at bounding box center [414, 203] width 621 height 325
click at [709, 51] on div "Mission Description and Role Details Program Manager role description Policy an…" at bounding box center [414, 203] width 621 height 325
click at [712, 51] on img "Close" at bounding box center [715, 51] width 6 height 6
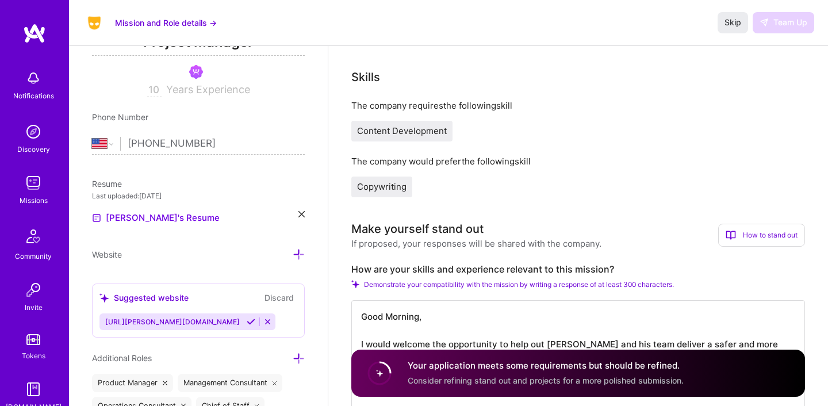
scroll to position [0, 0]
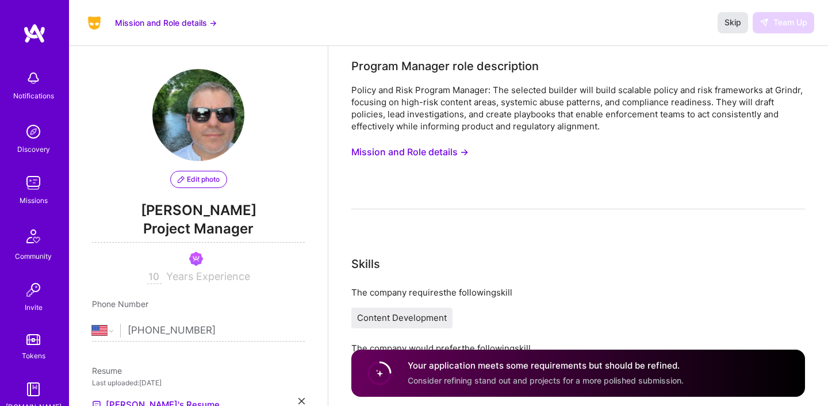
click at [727, 26] on span "Skip" at bounding box center [733, 23] width 17 height 12
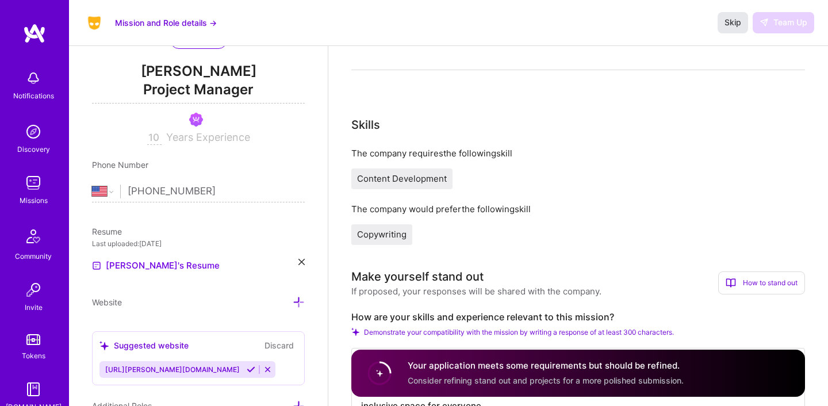
scroll to position [143, 0]
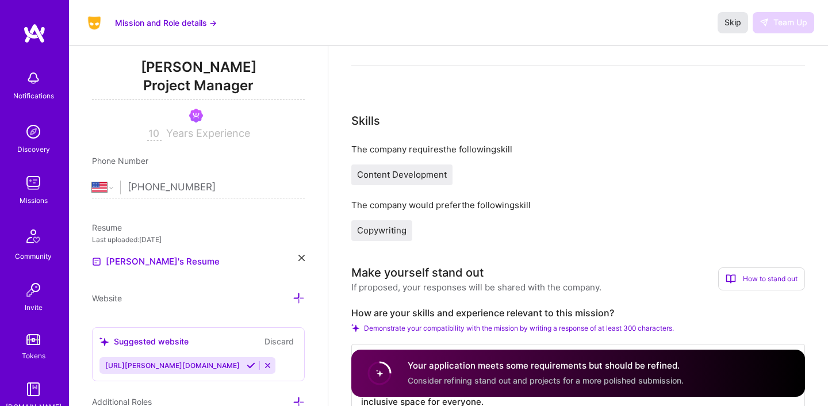
click at [732, 22] on span "Skip" at bounding box center [733, 23] width 17 height 12
click at [668, 354] on div "Your application meets some requirements but should be refined. Consider refini…" at bounding box center [578, 373] width 454 height 47
click at [682, 365] on h4 "Your application meets some requirements but should be refined." at bounding box center [546, 366] width 276 height 12
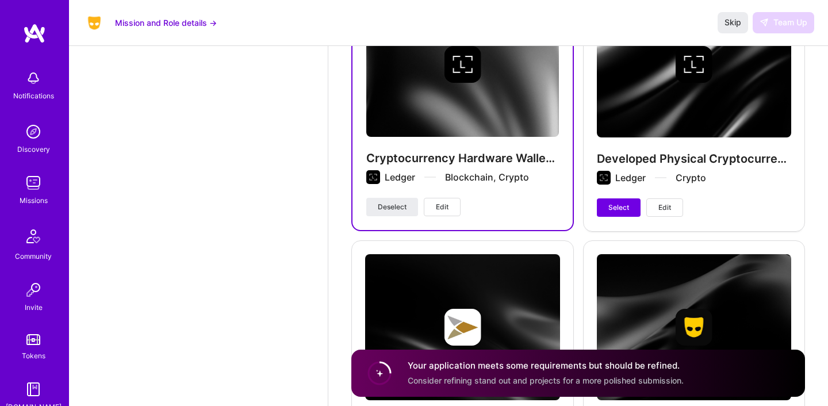
scroll to position [2710, 0]
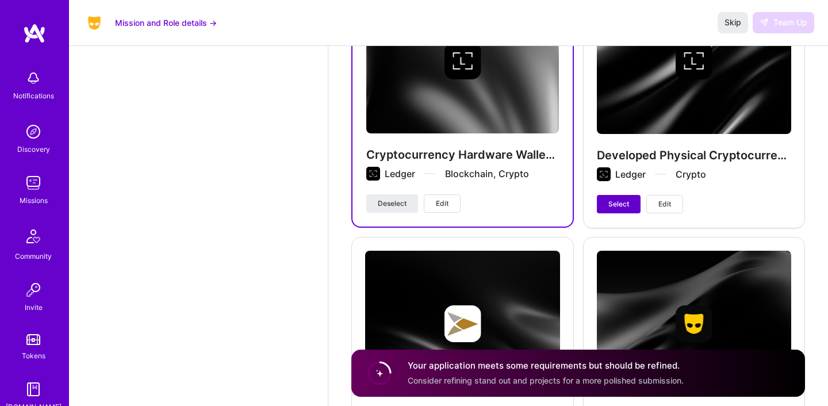
click at [617, 199] on span "Select" at bounding box center [619, 204] width 21 height 10
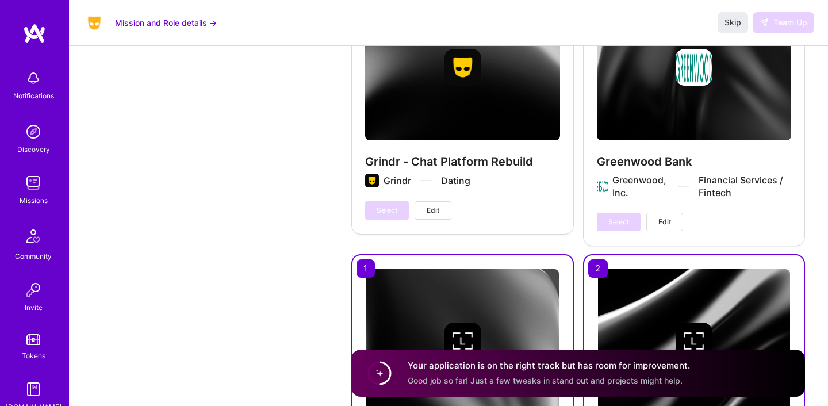
scroll to position [2406, 0]
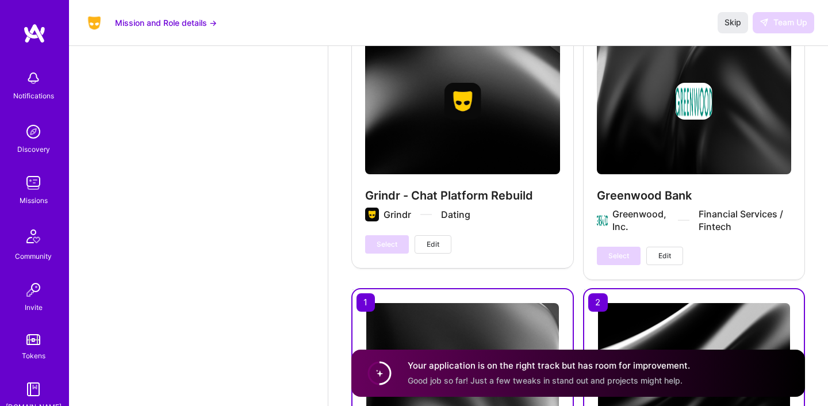
click at [648, 181] on div "Greenwood Bank Greenwood, Inc. Financial Services / Fintech Select Edit" at bounding box center [694, 146] width 223 height 265
click at [613, 256] on div "Select Edit" at bounding box center [640, 256] width 86 height 18
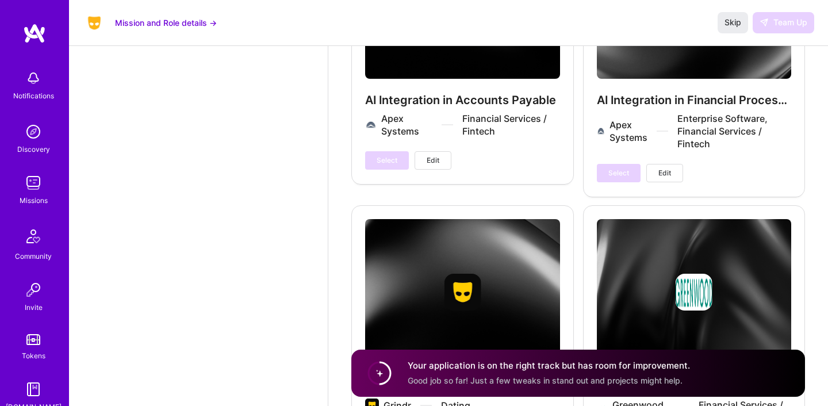
scroll to position [2205, 0]
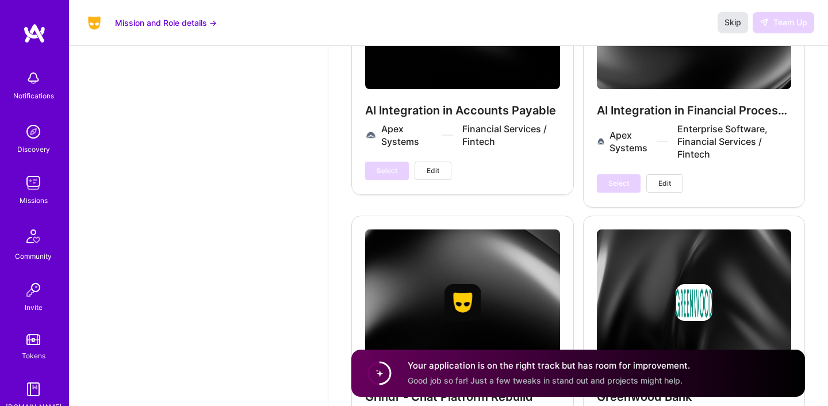
click at [731, 22] on span "Skip" at bounding box center [733, 23] width 17 height 12
click at [777, 20] on div "Skip Team Up" at bounding box center [766, 22] width 97 height 21
click at [782, 24] on div "Skip Team Up" at bounding box center [766, 22] width 97 height 21
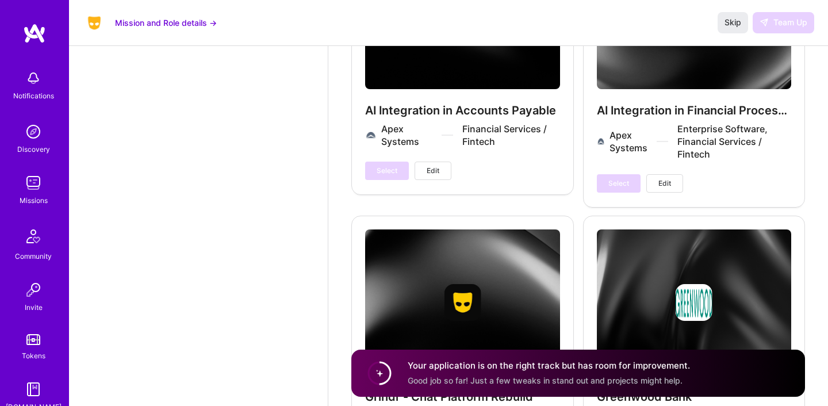
click at [782, 24] on div "Skip Team Up" at bounding box center [766, 22] width 97 height 21
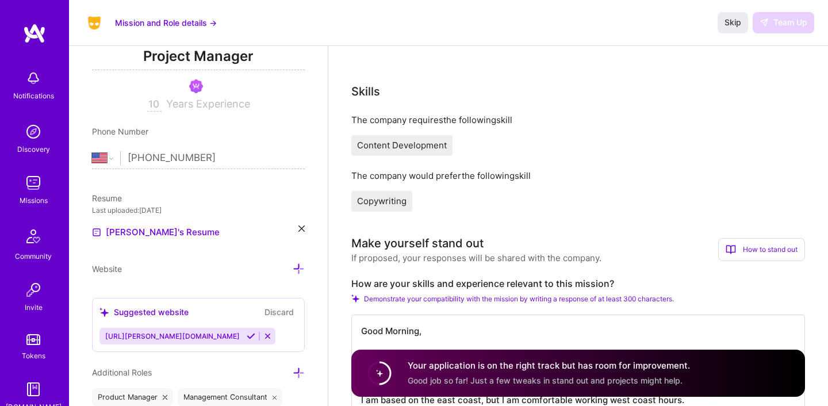
scroll to position [0, 0]
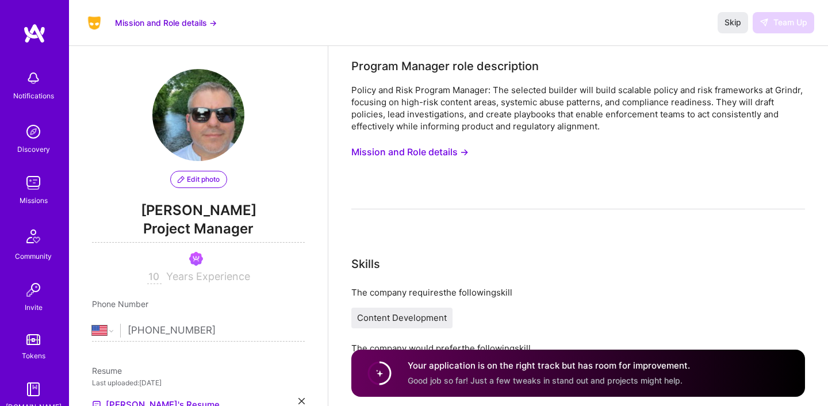
click at [783, 25] on div "Skip Team Up" at bounding box center [766, 22] width 97 height 21
click at [785, 25] on div "Skip Team Up" at bounding box center [766, 22] width 97 height 21
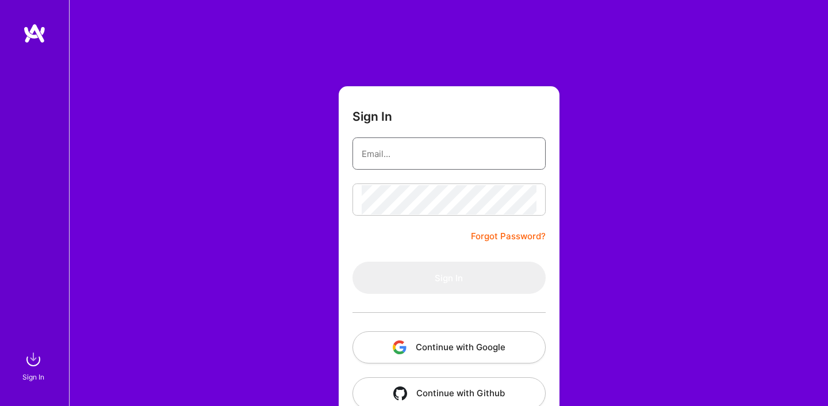
type input "[PERSON_NAME][EMAIL_ADDRESS][PERSON_NAME][DOMAIN_NAME]"
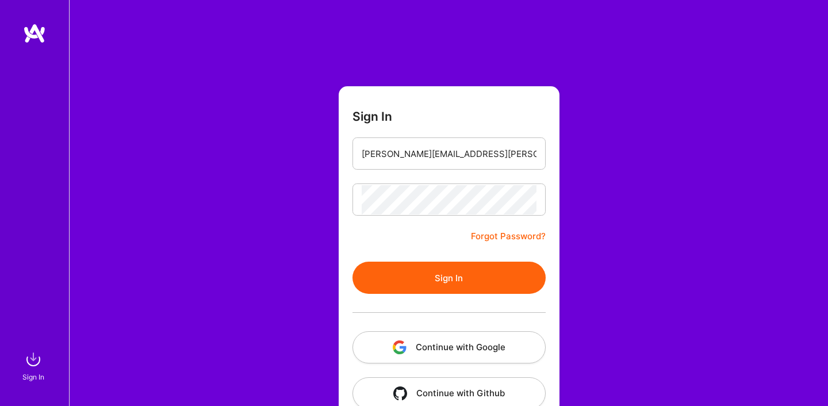
click at [464, 273] on button "Sign In" at bounding box center [449, 278] width 193 height 32
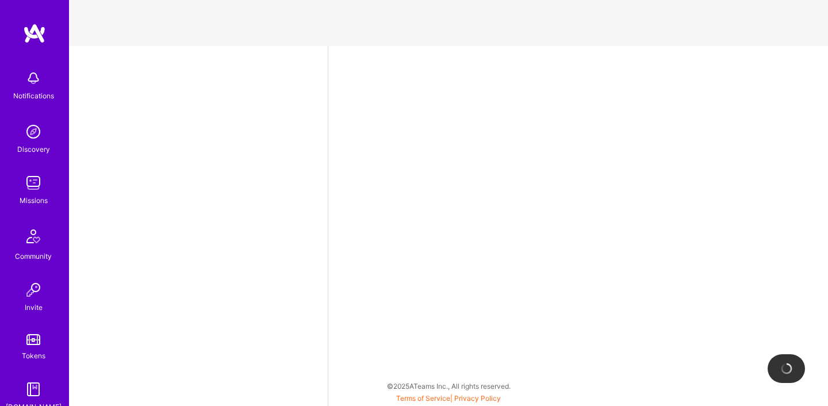
select select "US"
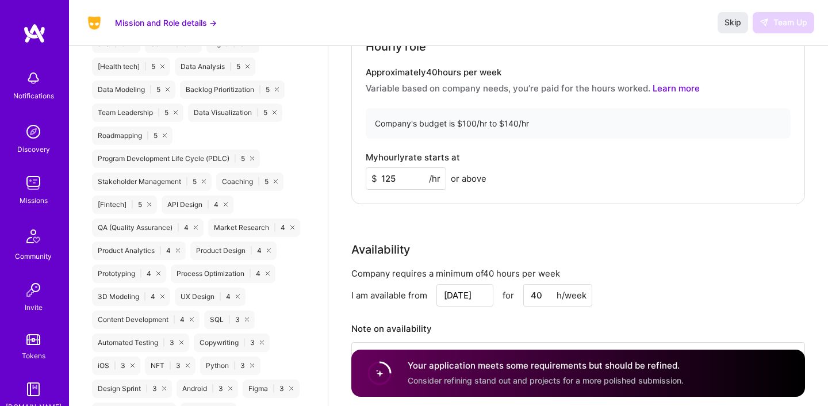
scroll to position [943, 0]
click at [732, 23] on span "Skip" at bounding box center [733, 23] width 17 height 12
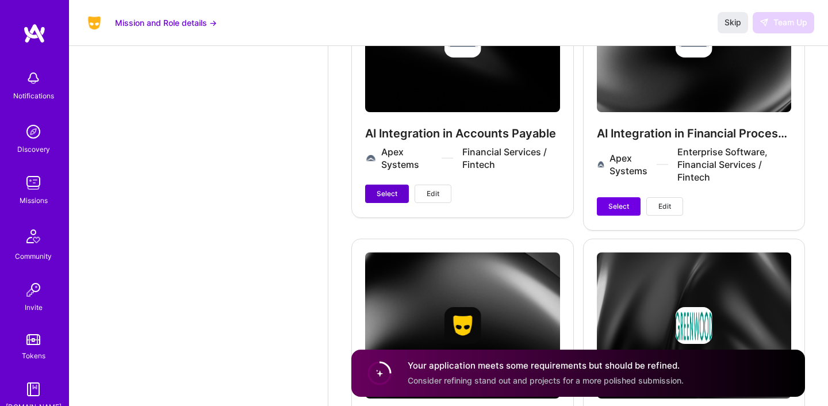
scroll to position [2195, 0]
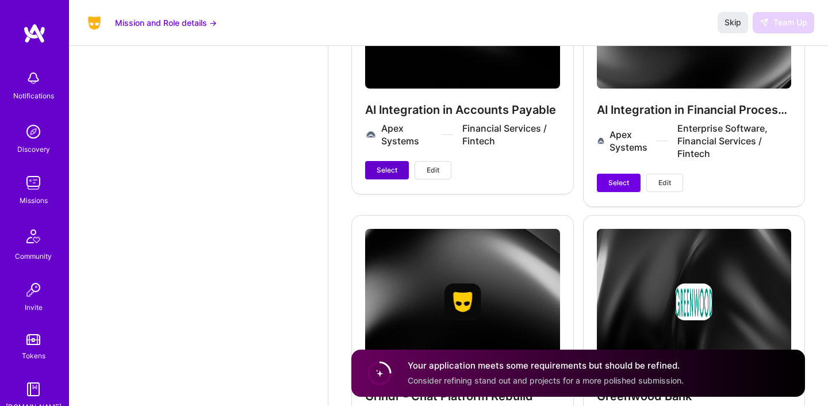
click at [387, 169] on span "Select" at bounding box center [387, 170] width 21 height 10
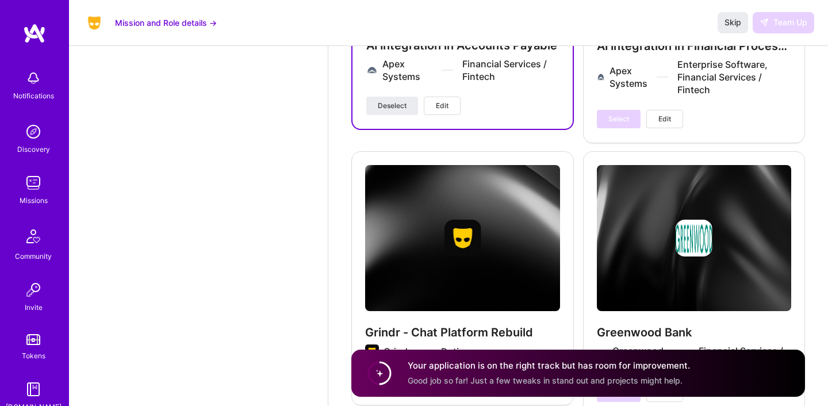
scroll to position [2269, 0]
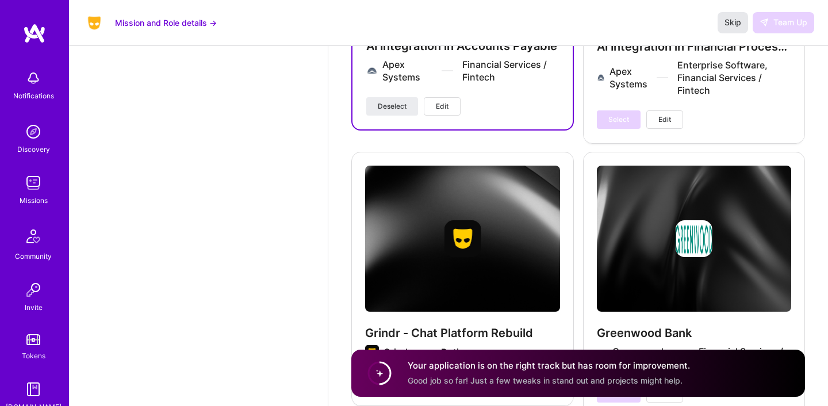
click at [730, 18] on span "Skip" at bounding box center [733, 23] width 17 height 12
click at [736, 20] on span "Skip" at bounding box center [733, 23] width 17 height 12
click at [774, 20] on div "Skip Team Up" at bounding box center [766, 22] width 97 height 21
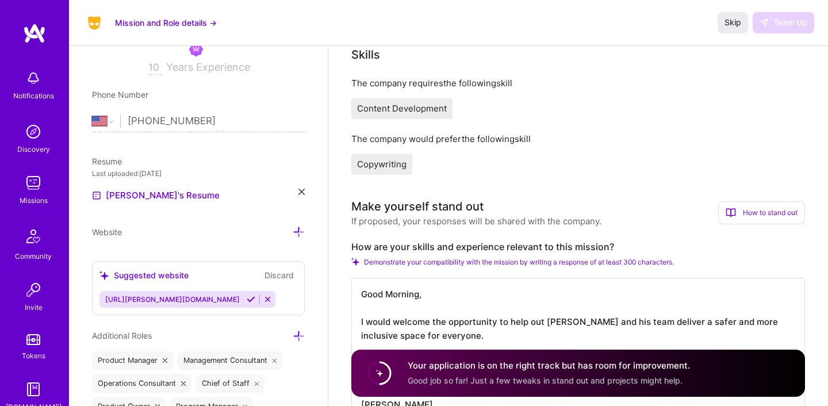
scroll to position [213, 0]
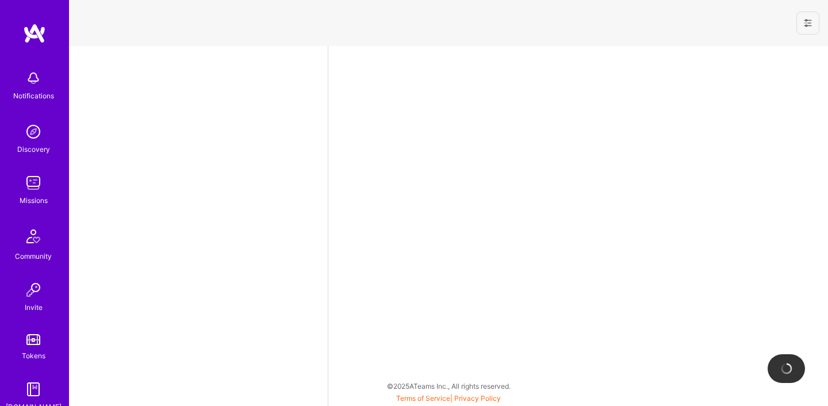
select select "US"
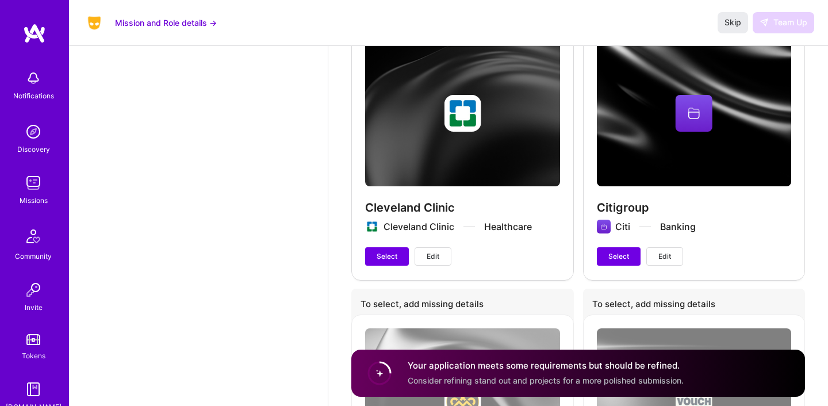
scroll to position [3221, 0]
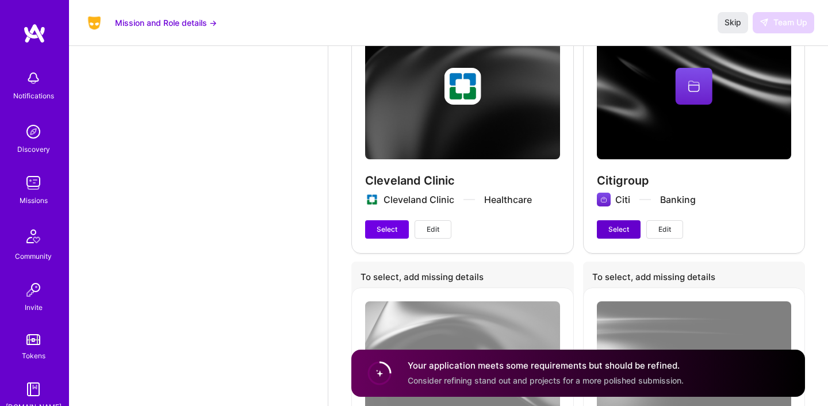
click at [621, 229] on span "Select" at bounding box center [619, 229] width 21 height 10
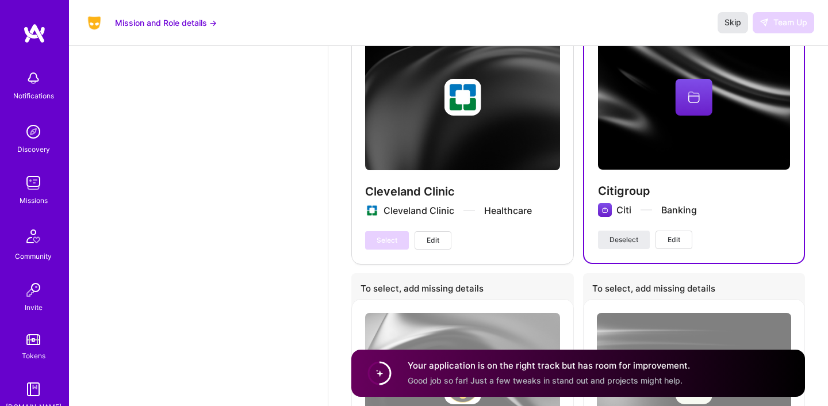
click at [734, 24] on span "Skip" at bounding box center [733, 23] width 17 height 12
click at [730, 24] on span "Skip" at bounding box center [733, 23] width 17 height 12
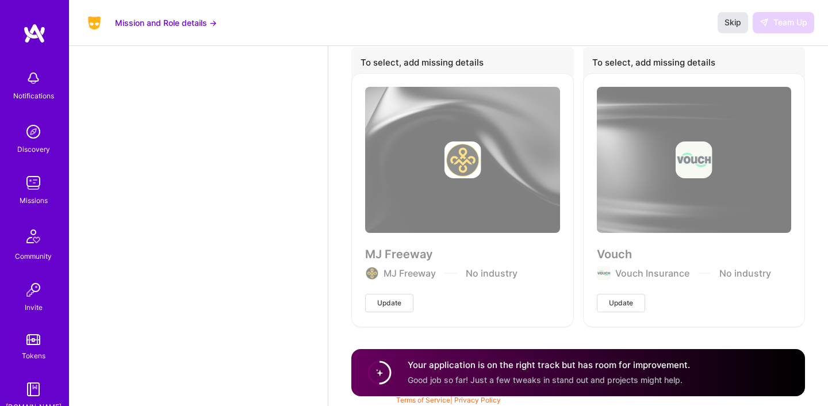
scroll to position [3448, 0]
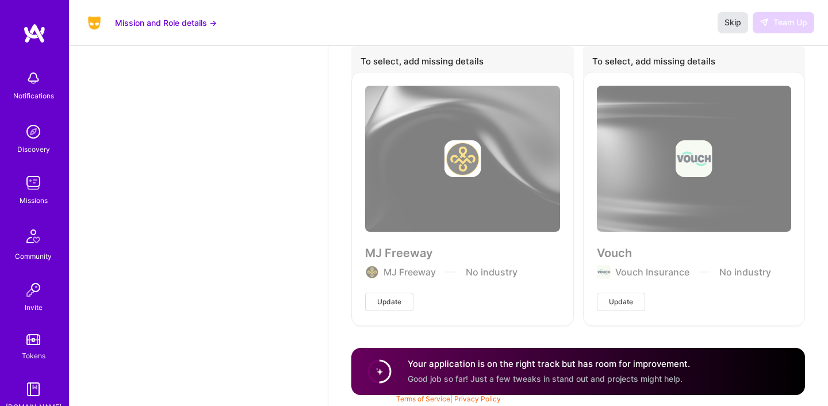
click at [730, 25] on span "Skip" at bounding box center [733, 23] width 17 height 12
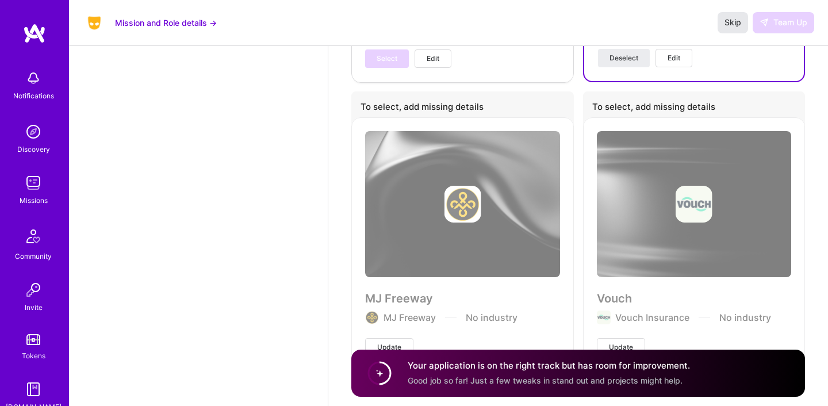
click at [730, 24] on span "Skip" at bounding box center [733, 23] width 17 height 12
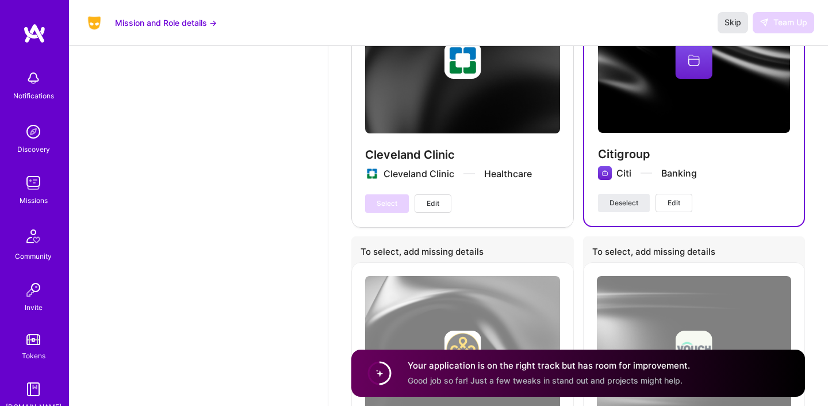
click at [730, 24] on span "Skip" at bounding box center [733, 23] width 17 height 12
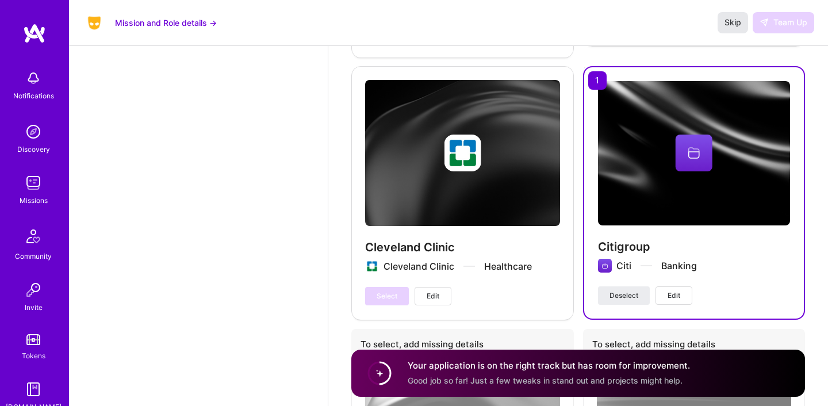
click at [730, 24] on span "Skip" at bounding box center [733, 23] width 17 height 12
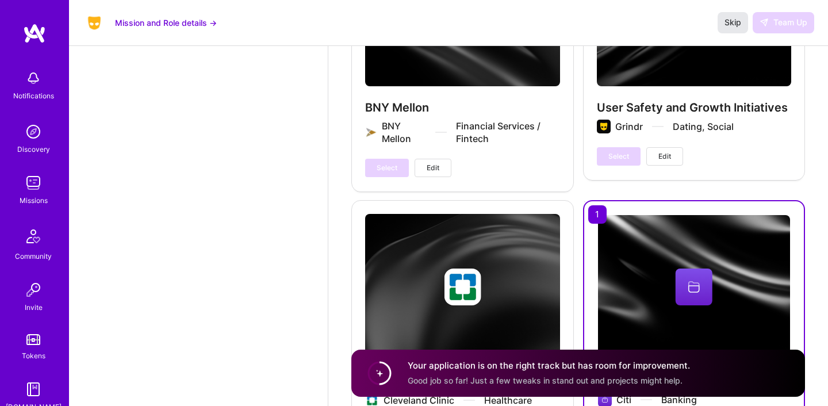
click at [730, 24] on span "Skip" at bounding box center [733, 23] width 17 height 12
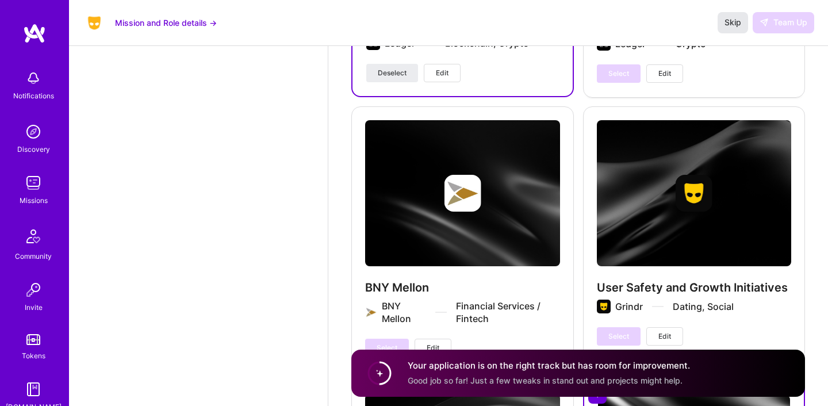
click at [730, 24] on span "Skip" at bounding box center [733, 23] width 17 height 12
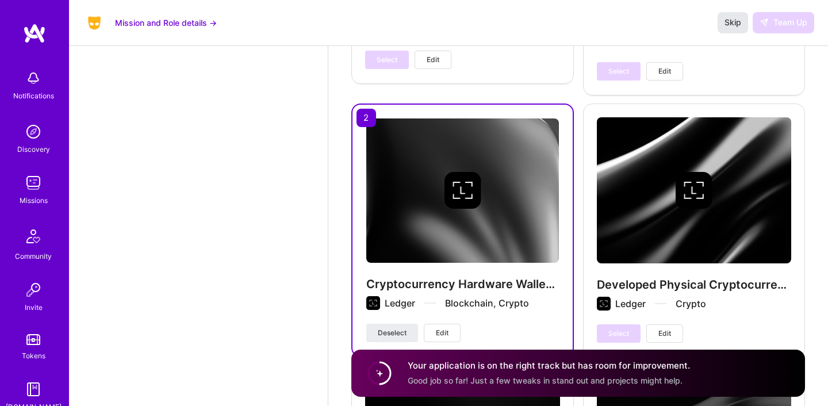
click at [730, 24] on span "Skip" at bounding box center [733, 23] width 17 height 12
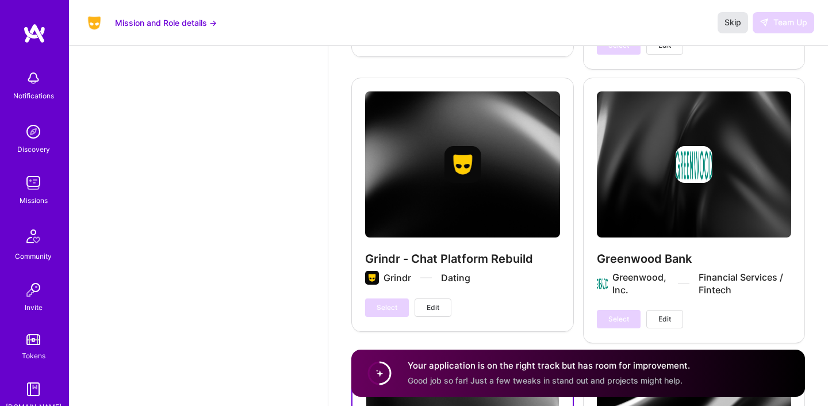
click at [730, 24] on span "Skip" at bounding box center [733, 23] width 17 height 12
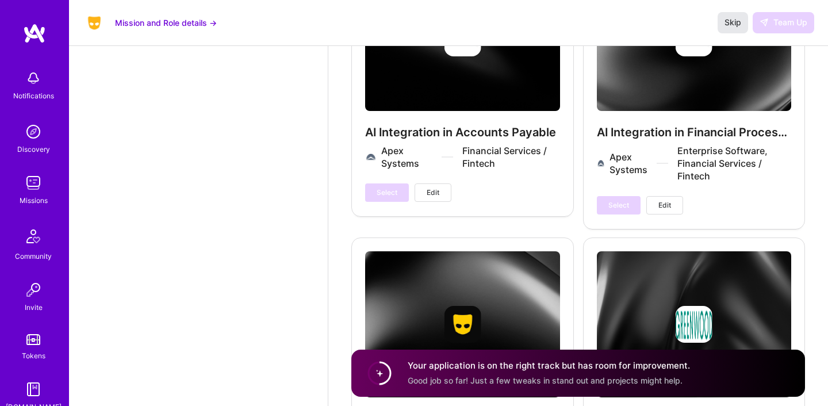
click at [730, 24] on span "Skip" at bounding box center [733, 23] width 17 height 12
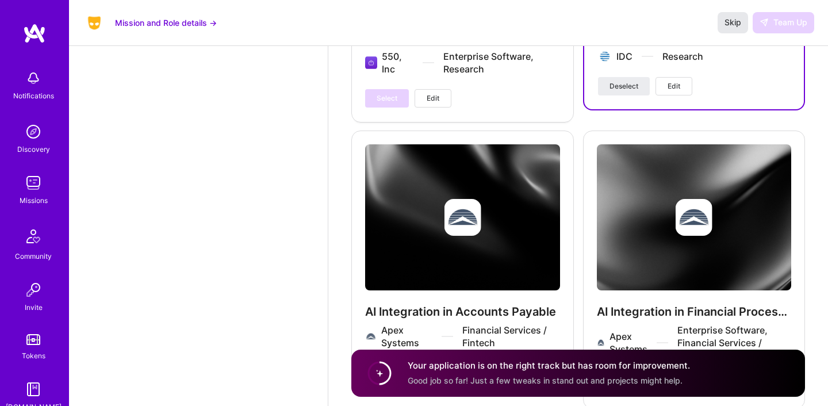
click at [730, 24] on span "Skip" at bounding box center [733, 23] width 17 height 12
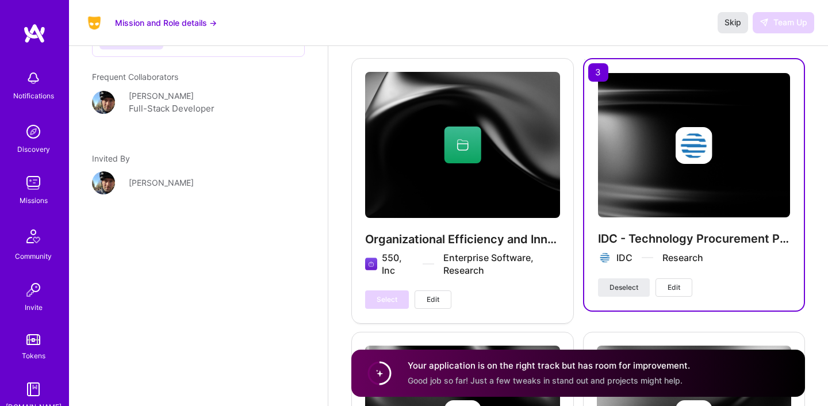
click at [730, 24] on span "Skip" at bounding box center [733, 23] width 17 height 12
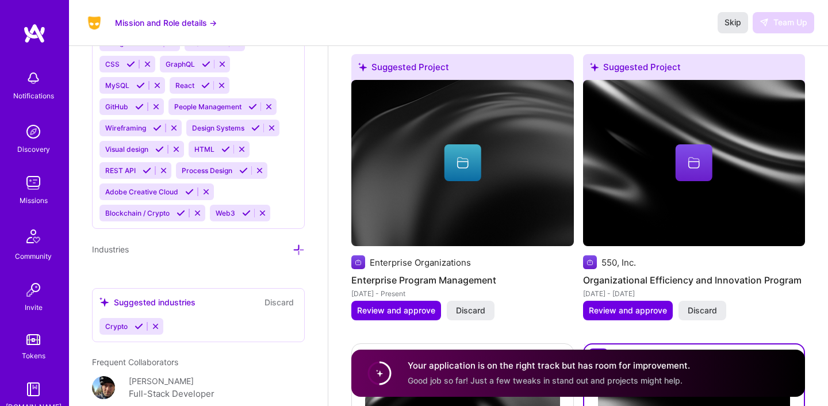
click at [730, 24] on span "Skip" at bounding box center [733, 23] width 17 height 12
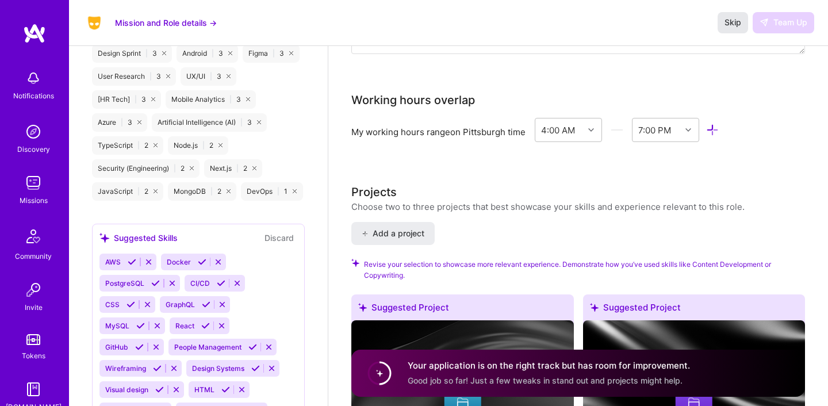
click at [730, 24] on span "Skip" at bounding box center [733, 23] width 17 height 12
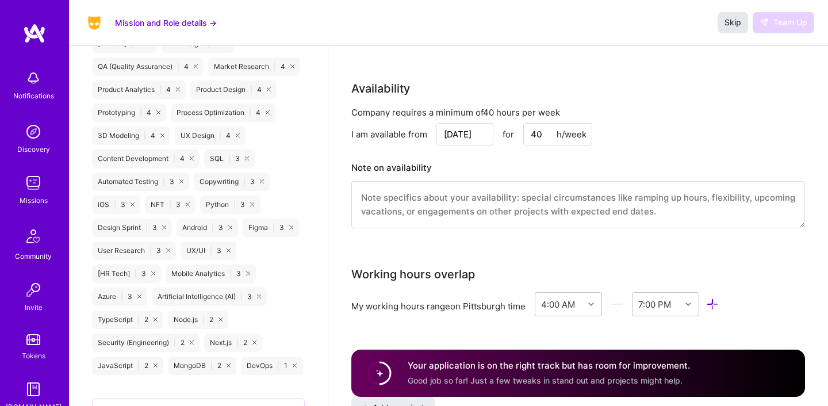
click at [730, 24] on span "Skip" at bounding box center [733, 23] width 17 height 12
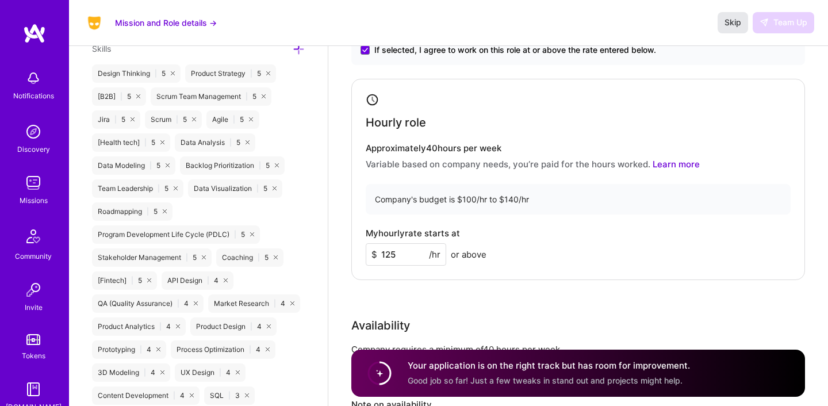
click at [730, 24] on span "Skip" at bounding box center [733, 23] width 17 height 12
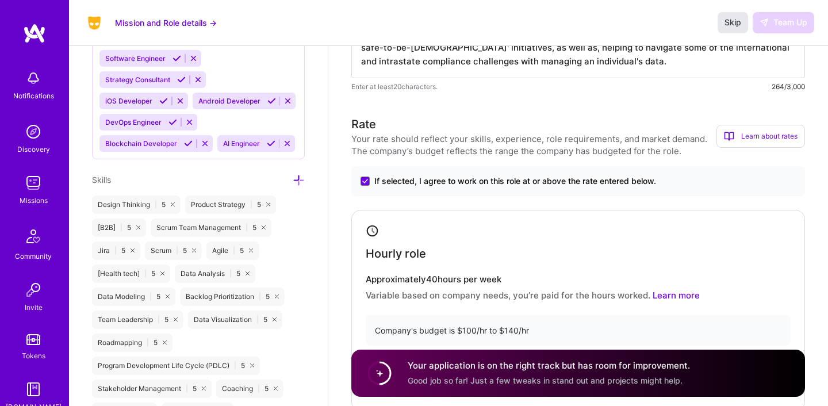
click at [730, 24] on span "Skip" at bounding box center [733, 23] width 17 height 12
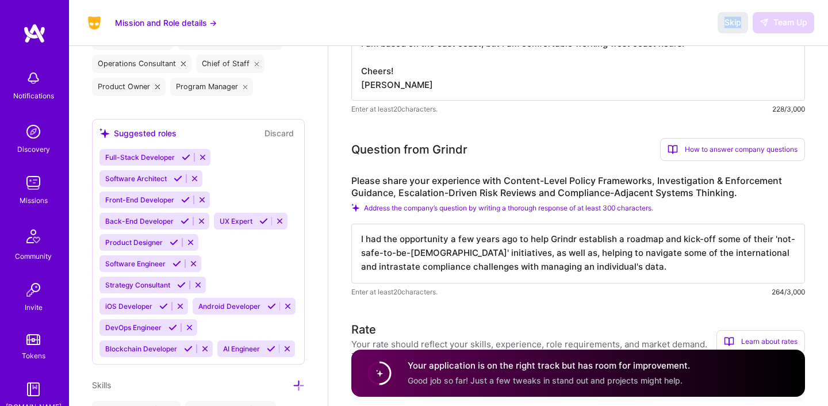
scroll to position [573, 0]
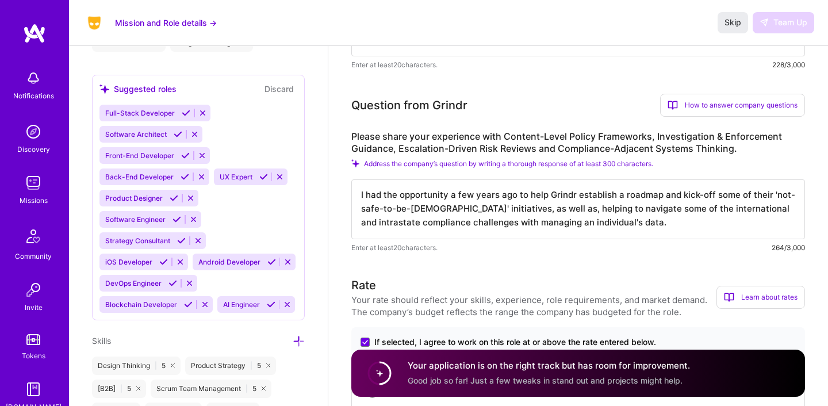
click at [658, 228] on textarea "I had the opportunity a few years ago to help Grindr establish a roadmap and ki…" at bounding box center [578, 209] width 454 height 60
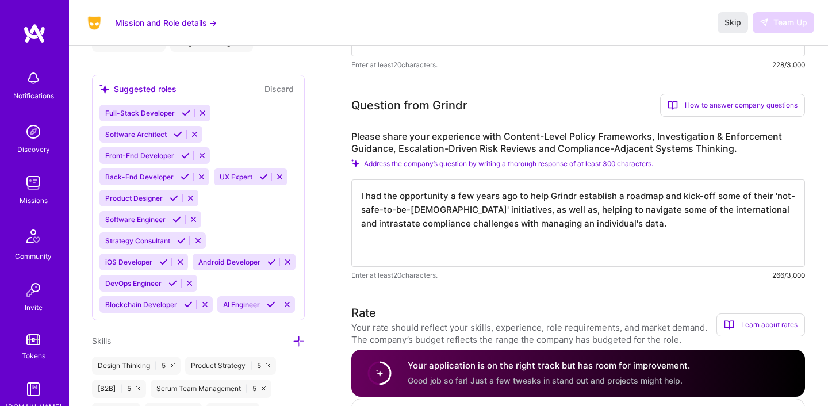
scroll to position [0, 0]
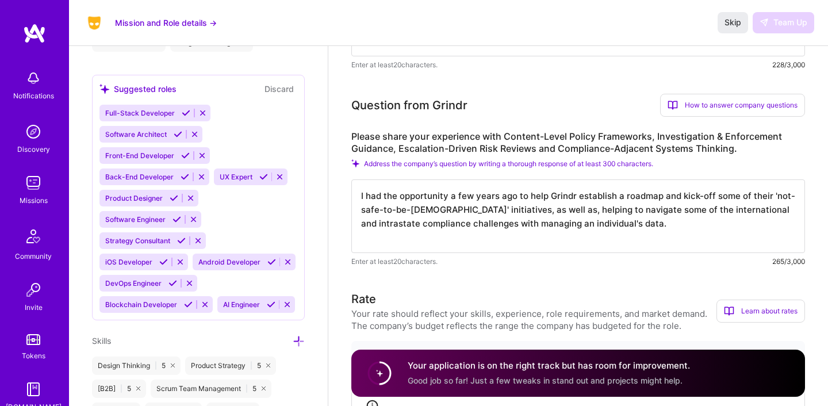
click at [684, 217] on textarea "I had the opportunity a few years ago to help Grindr establish a roadmap and ki…" at bounding box center [578, 216] width 454 height 74
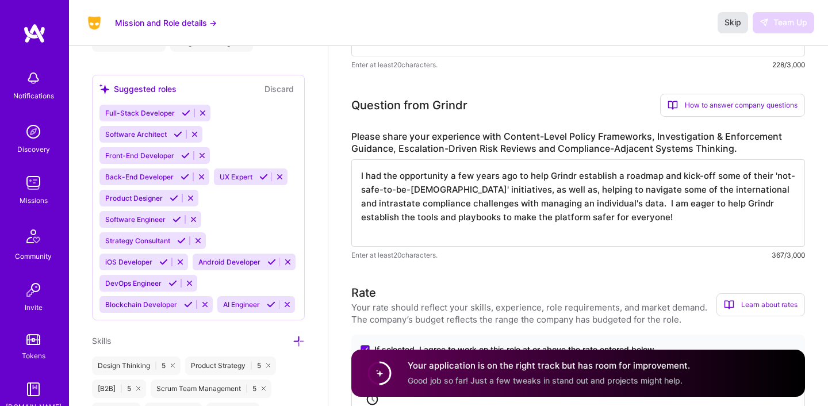
click at [731, 24] on span "Skip" at bounding box center [733, 23] width 17 height 12
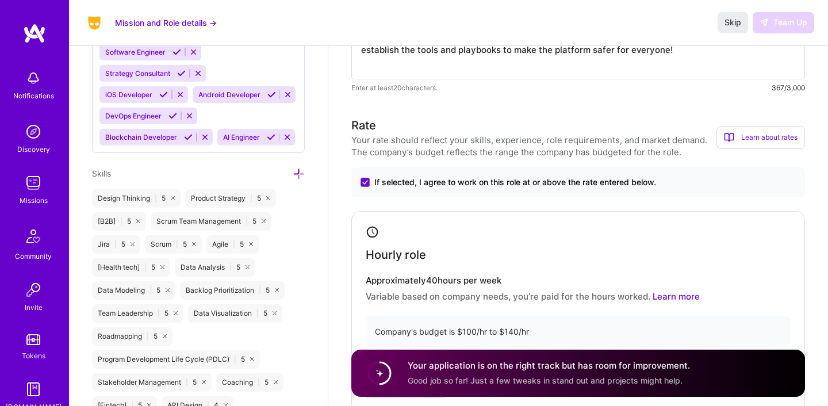
scroll to position [750, 0]
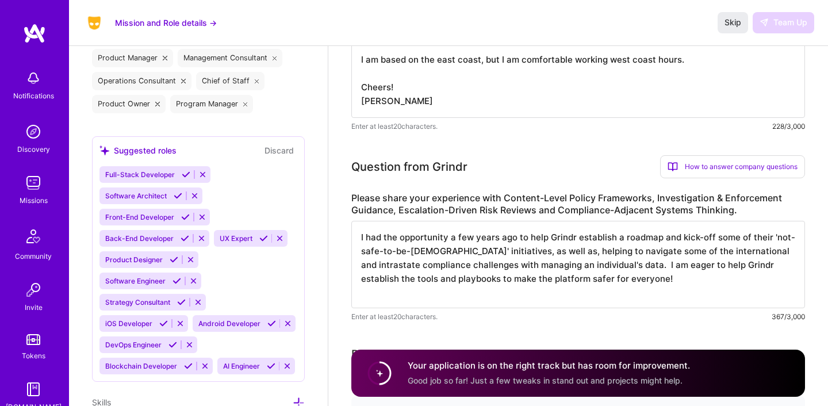
scroll to position [548, 0]
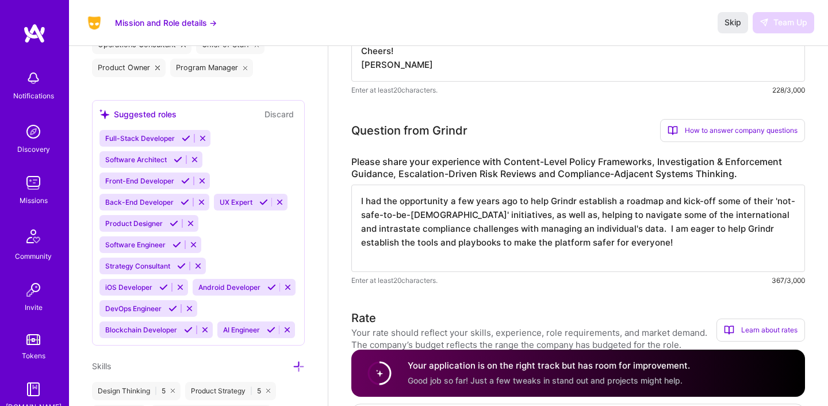
drag, startPoint x: 621, startPoint y: 241, endPoint x: 606, endPoint y: 231, distance: 18.2
click at [606, 231] on textarea "I had the opportunity a few years ago to help Grindr establish a roadmap and ki…" at bounding box center [578, 228] width 454 height 87
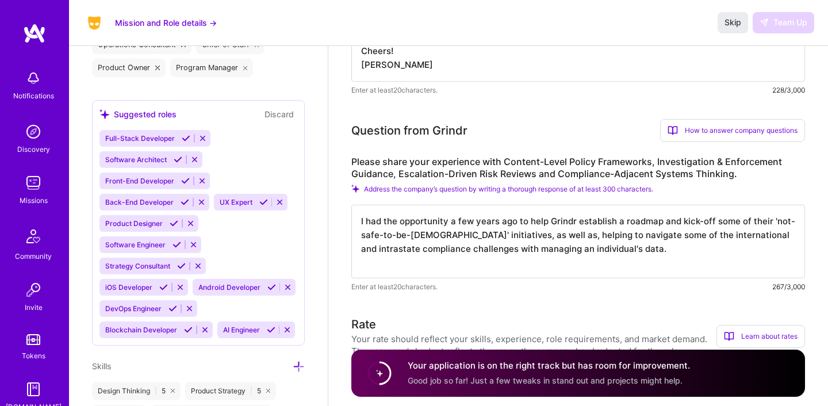
paste textarea "I am eager to help Grindr establish the tools and playbooks to make the platfor…"
type textarea "I had the opportunity a few years ago to help Grindr establish a roadmap and ki…"
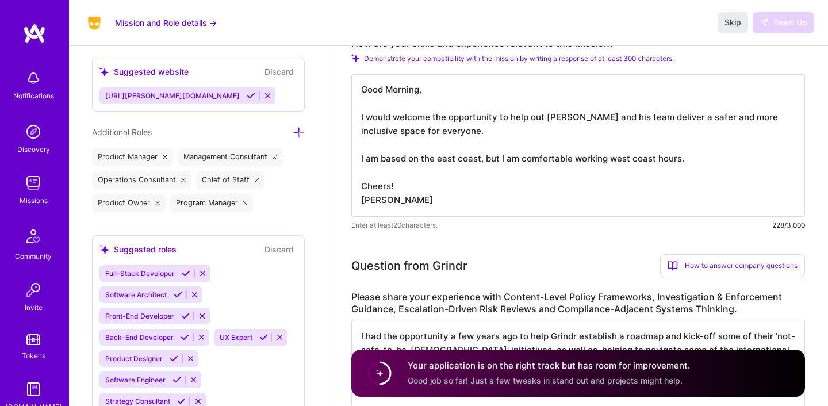
scroll to position [409, 0]
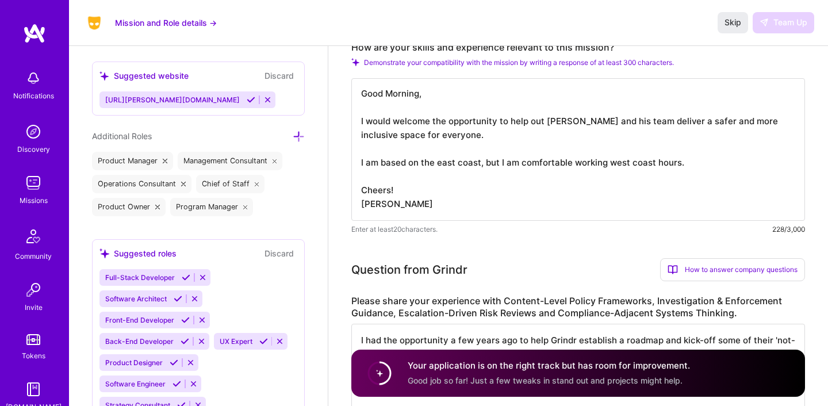
click at [563, 133] on textarea "Good Morning, I would welcome the opportunity to help out [PERSON_NAME] and his…" at bounding box center [578, 149] width 454 height 143
paste textarea "I am eager to help Grindr establish the tools and playbooks to make the platfor…"
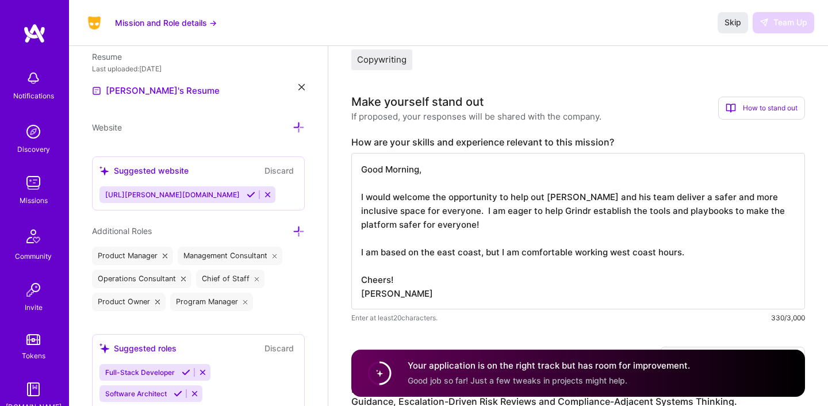
scroll to position [296, 0]
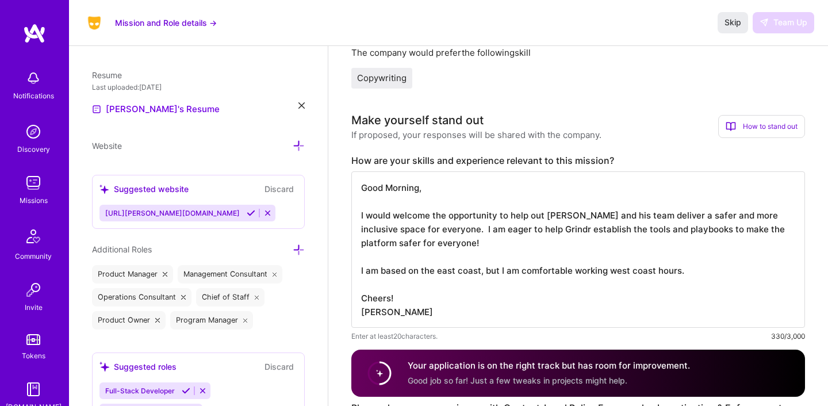
type textarea "Good Morning, I would welcome the opportunity to help out [PERSON_NAME] and his…"
click at [655, 85] on div "Copywriting" at bounding box center [578, 78] width 454 height 21
click at [722, 21] on button "Skip" at bounding box center [733, 22] width 30 height 21
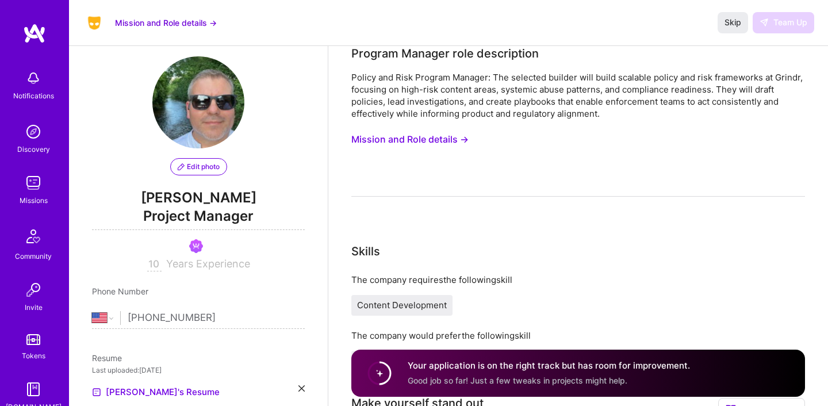
scroll to position [0, 0]
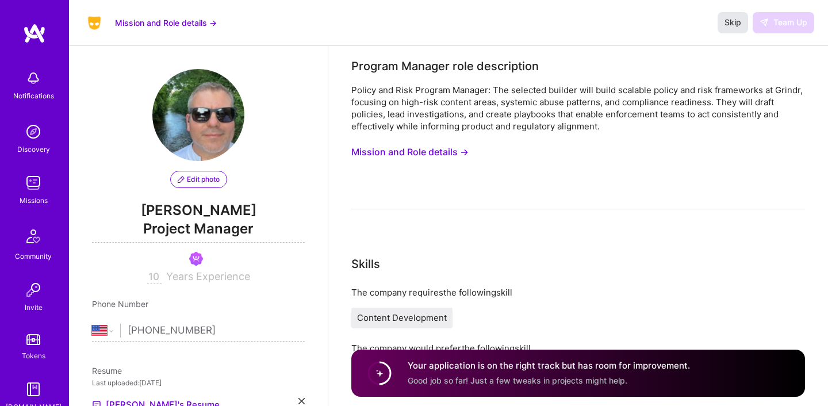
click at [739, 24] on span "Skip" at bounding box center [733, 23] width 17 height 12
click at [730, 21] on span "Skip" at bounding box center [733, 23] width 17 height 12
click at [775, 22] on div "Skip Team Up" at bounding box center [766, 22] width 97 height 21
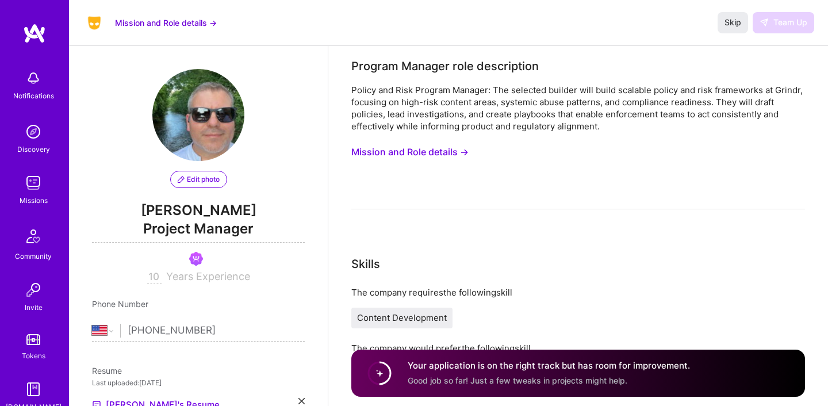
click at [775, 22] on div "Skip Team Up" at bounding box center [766, 22] width 97 height 21
click at [740, 20] on span "Skip" at bounding box center [733, 23] width 17 height 12
click at [732, 29] on button "Skip" at bounding box center [733, 22] width 30 height 21
